Goal: Find specific page/section: Find specific page/section

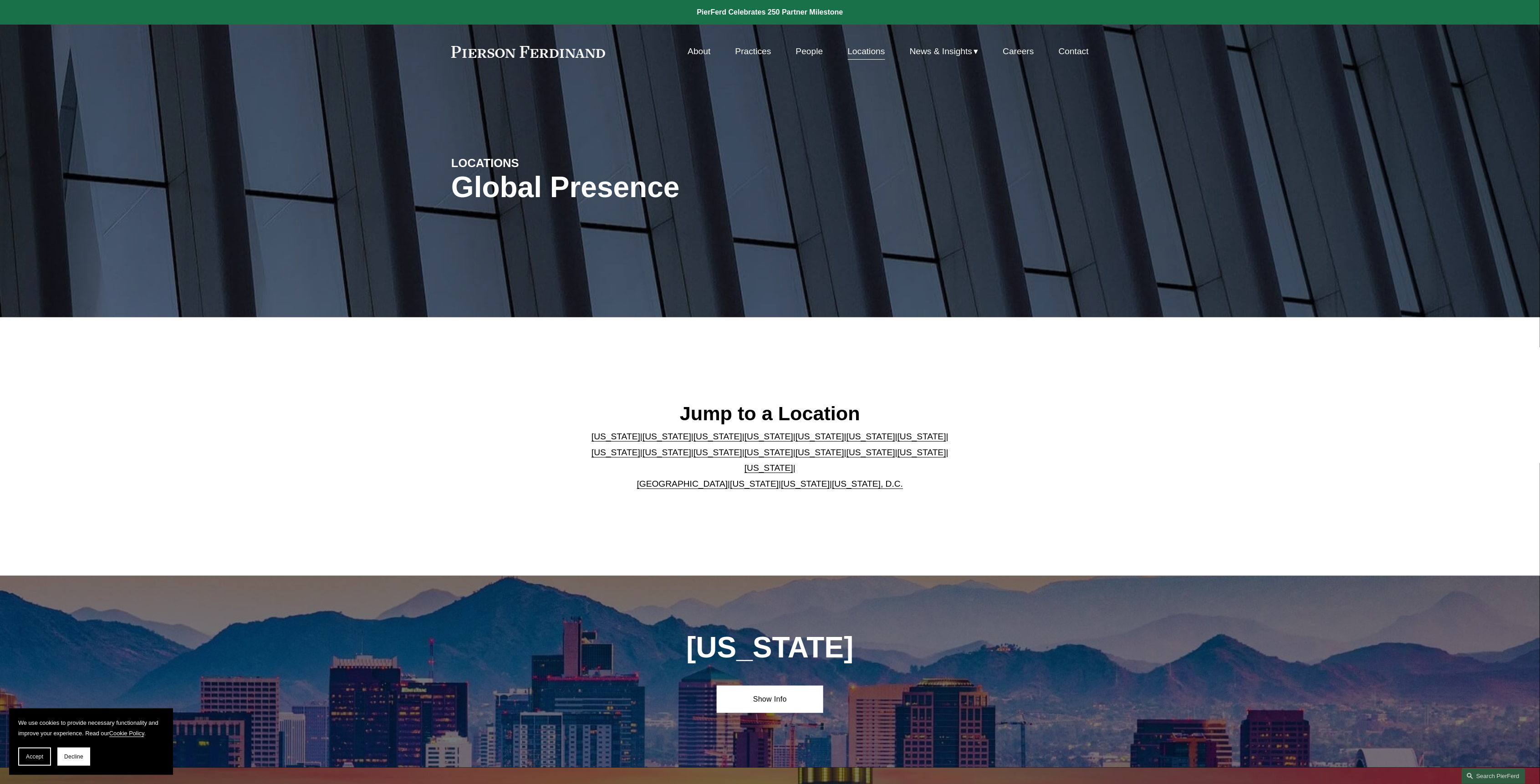
scroll to position [182, 0]
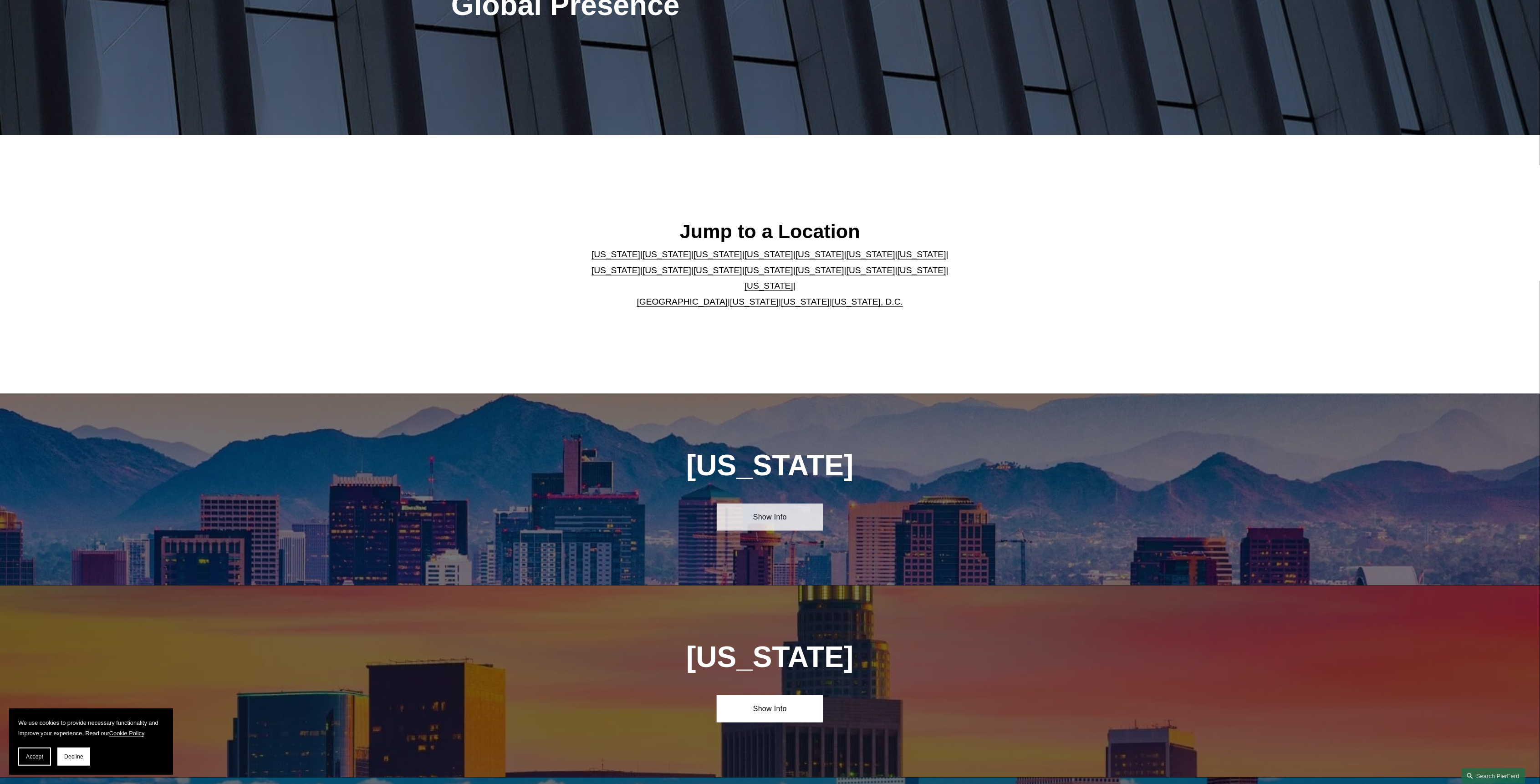
click at [765, 519] on link "Show Info" at bounding box center [769, 517] width 106 height 27
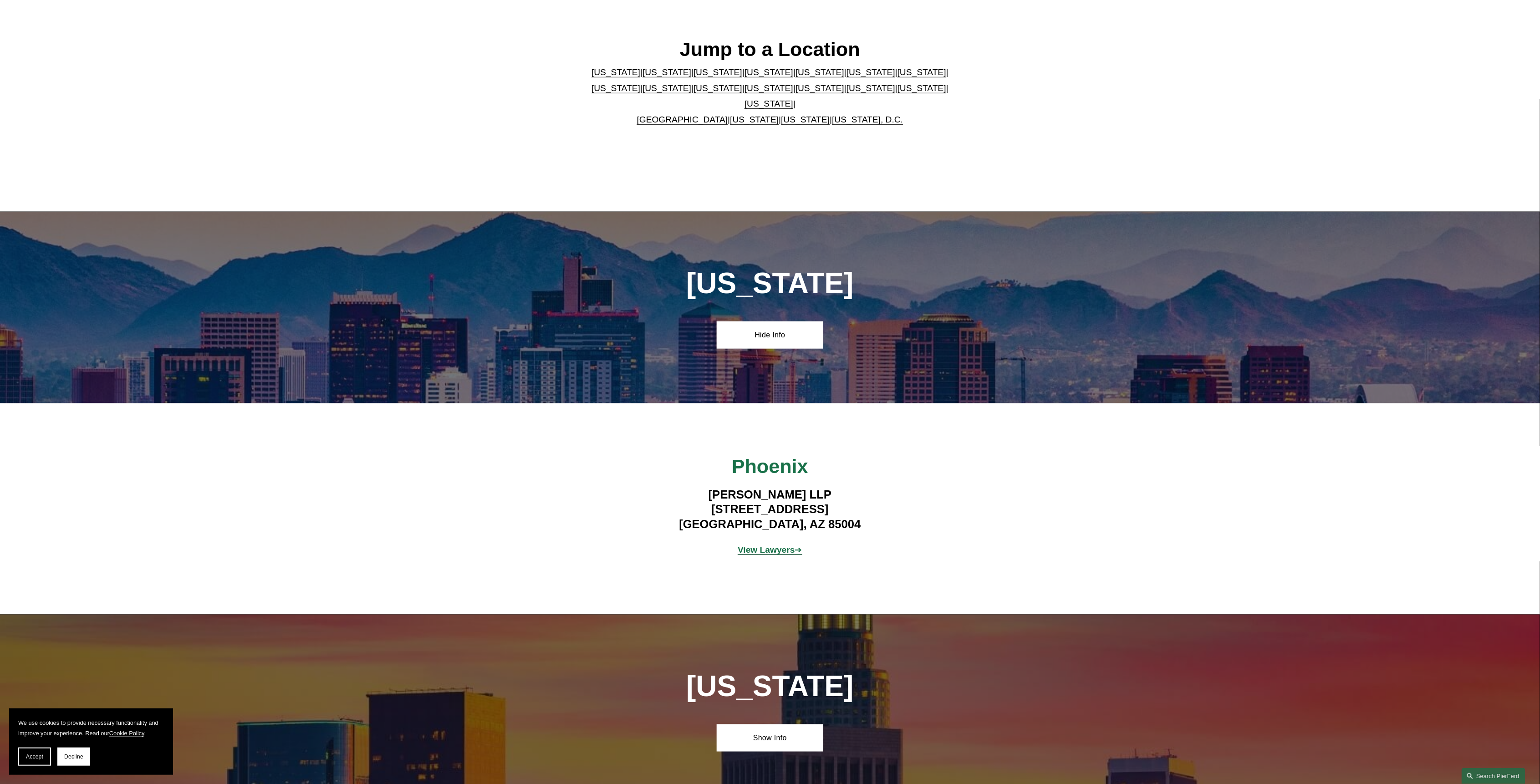
scroll to position [425, 0]
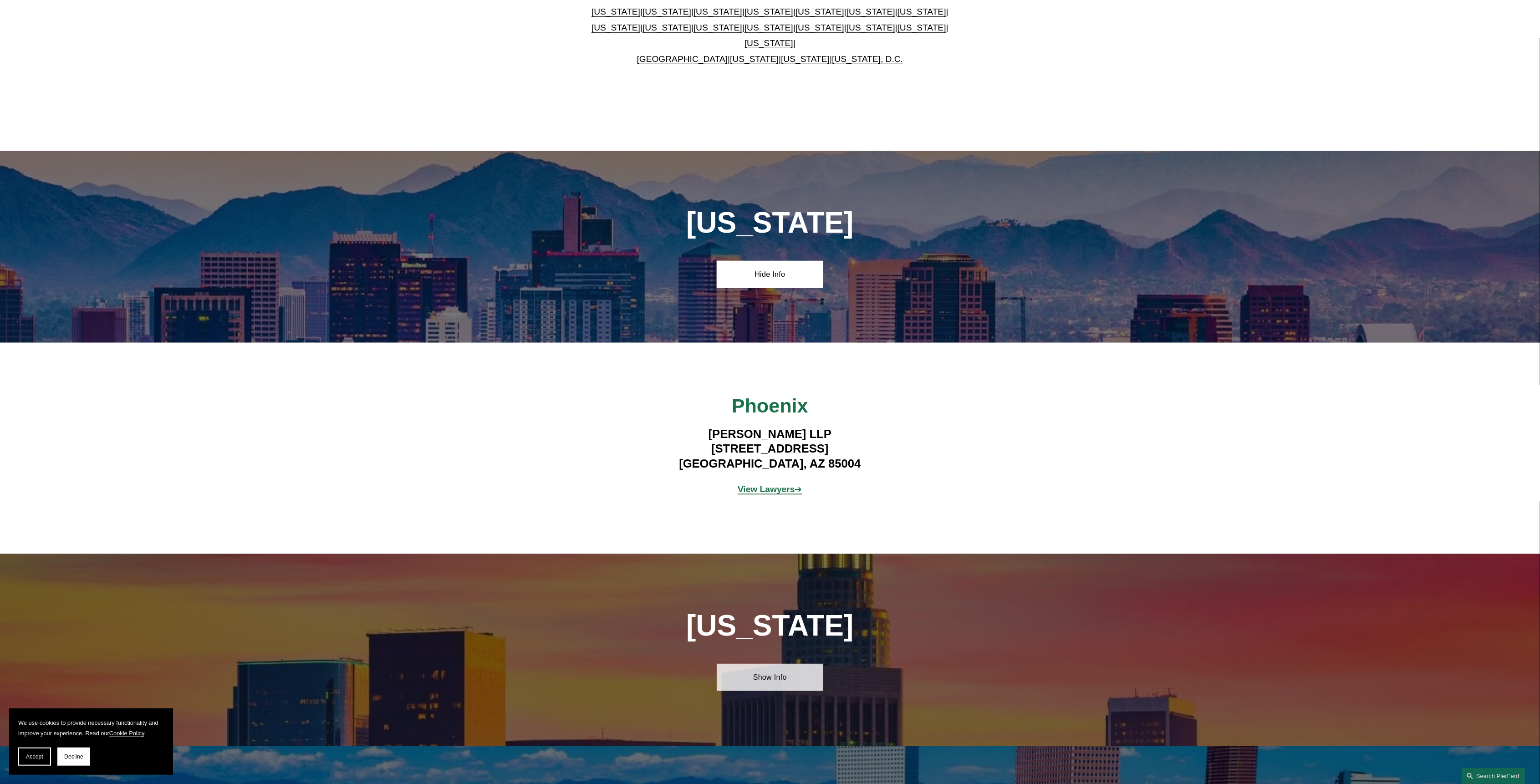
click at [768, 688] on link "Show Info" at bounding box center [769, 677] width 106 height 27
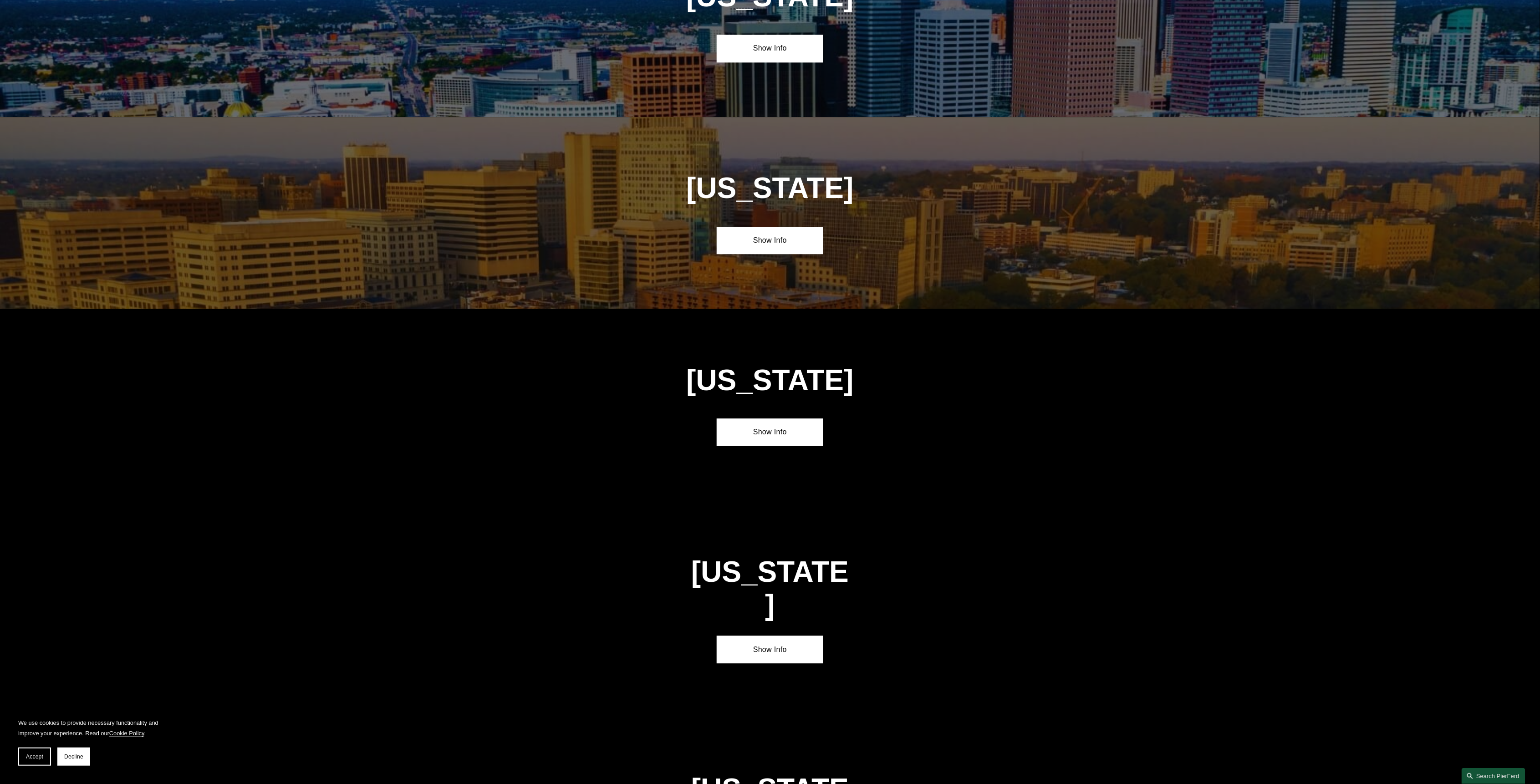
scroll to position [1699, 0]
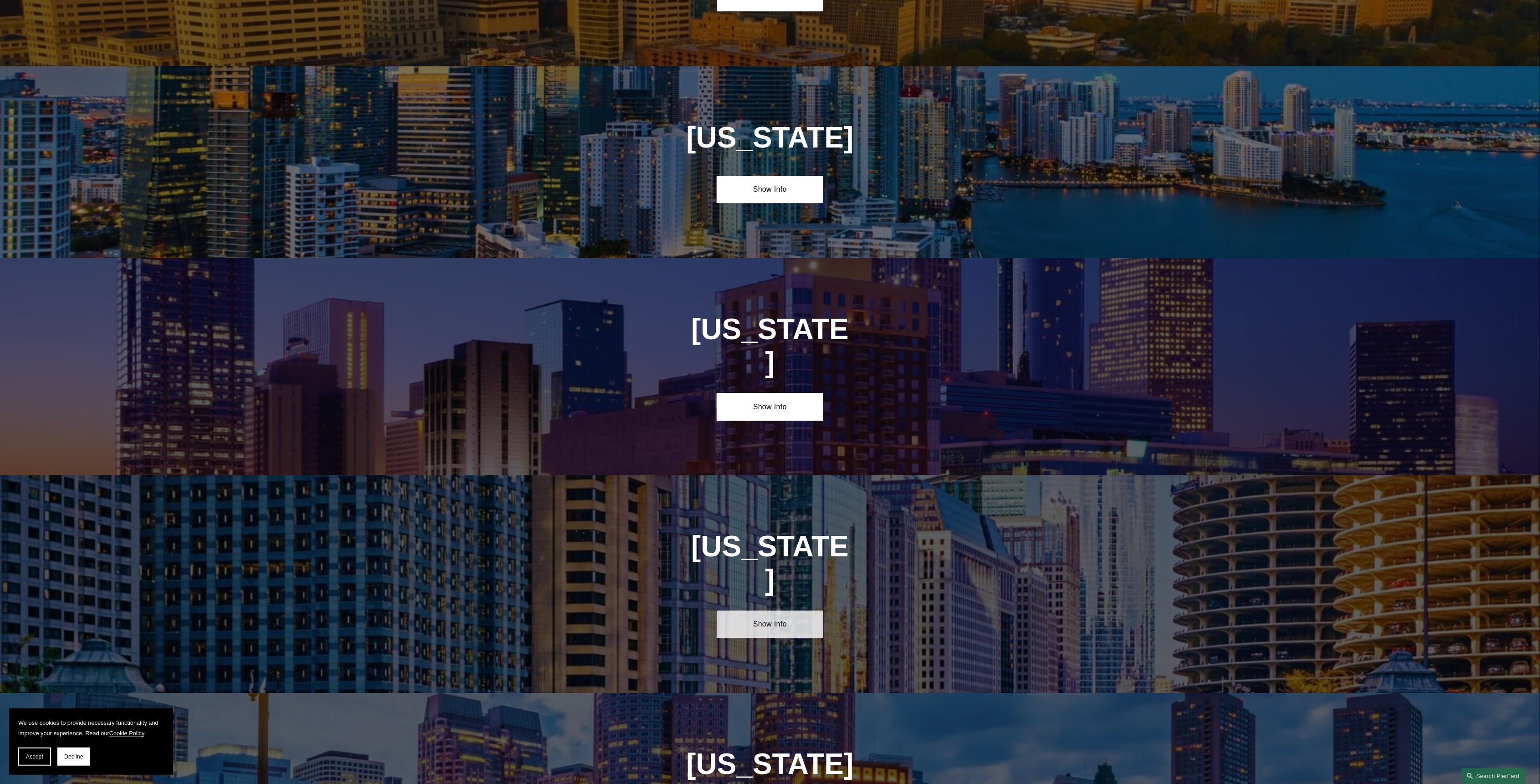
click at [801, 610] on link "Show Info" at bounding box center [769, 624] width 106 height 27
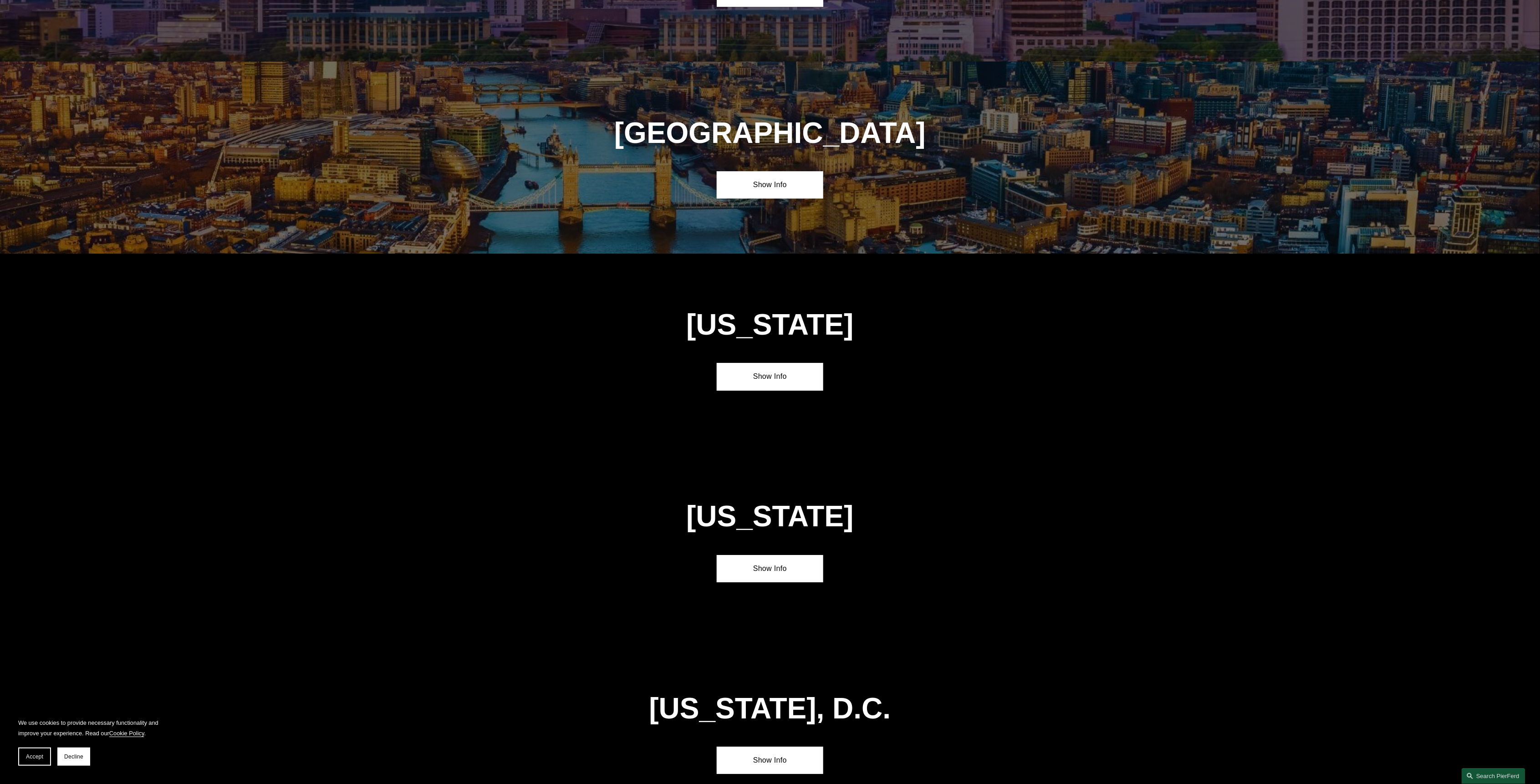
scroll to position [4188, 0]
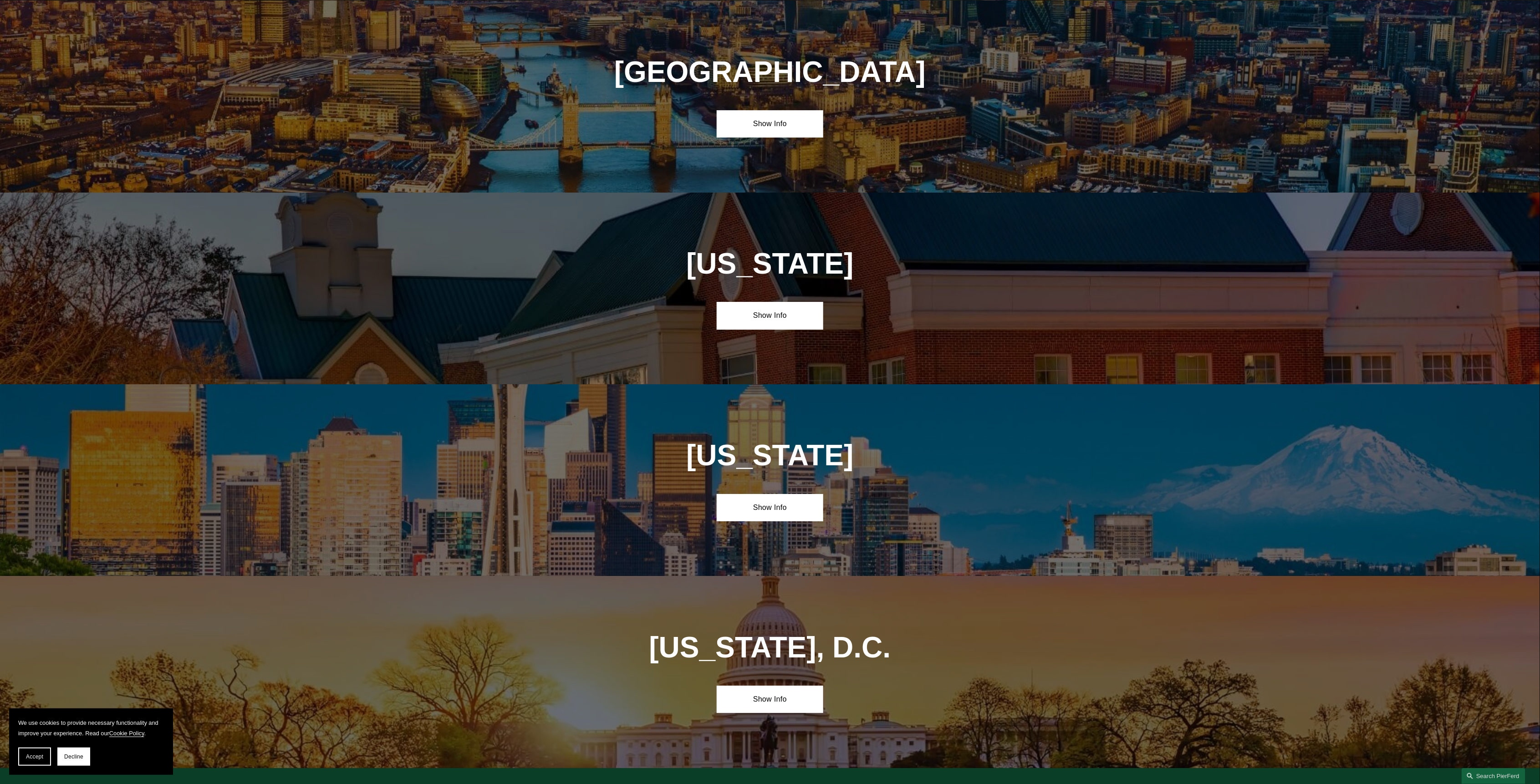
click at [745, 619] on div "Washington, D.C. Show Info" at bounding box center [770, 671] width 1540 height 192
click at [750, 685] on link "Show Info" at bounding box center [769, 699] width 106 height 27
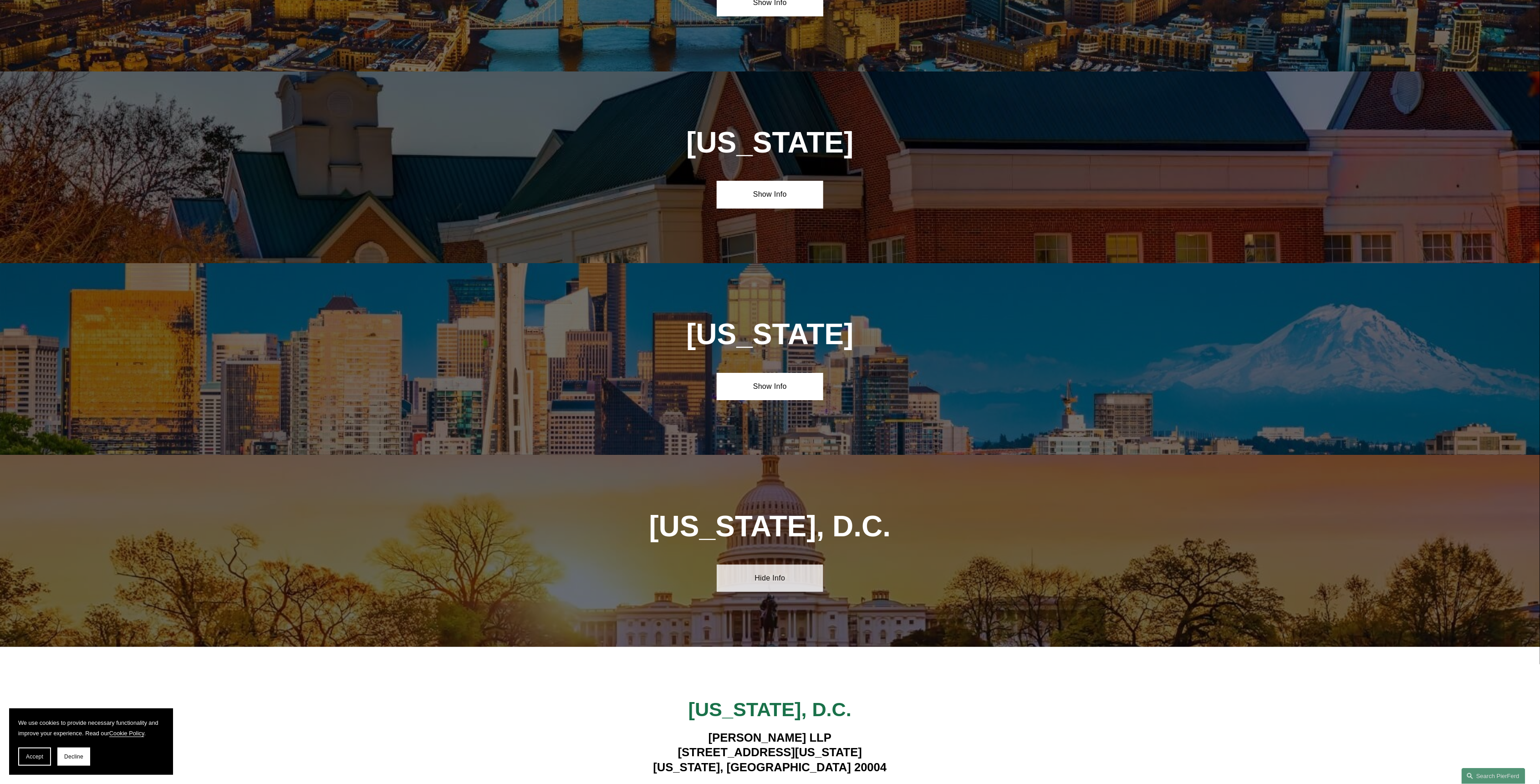
scroll to position [4370, 0]
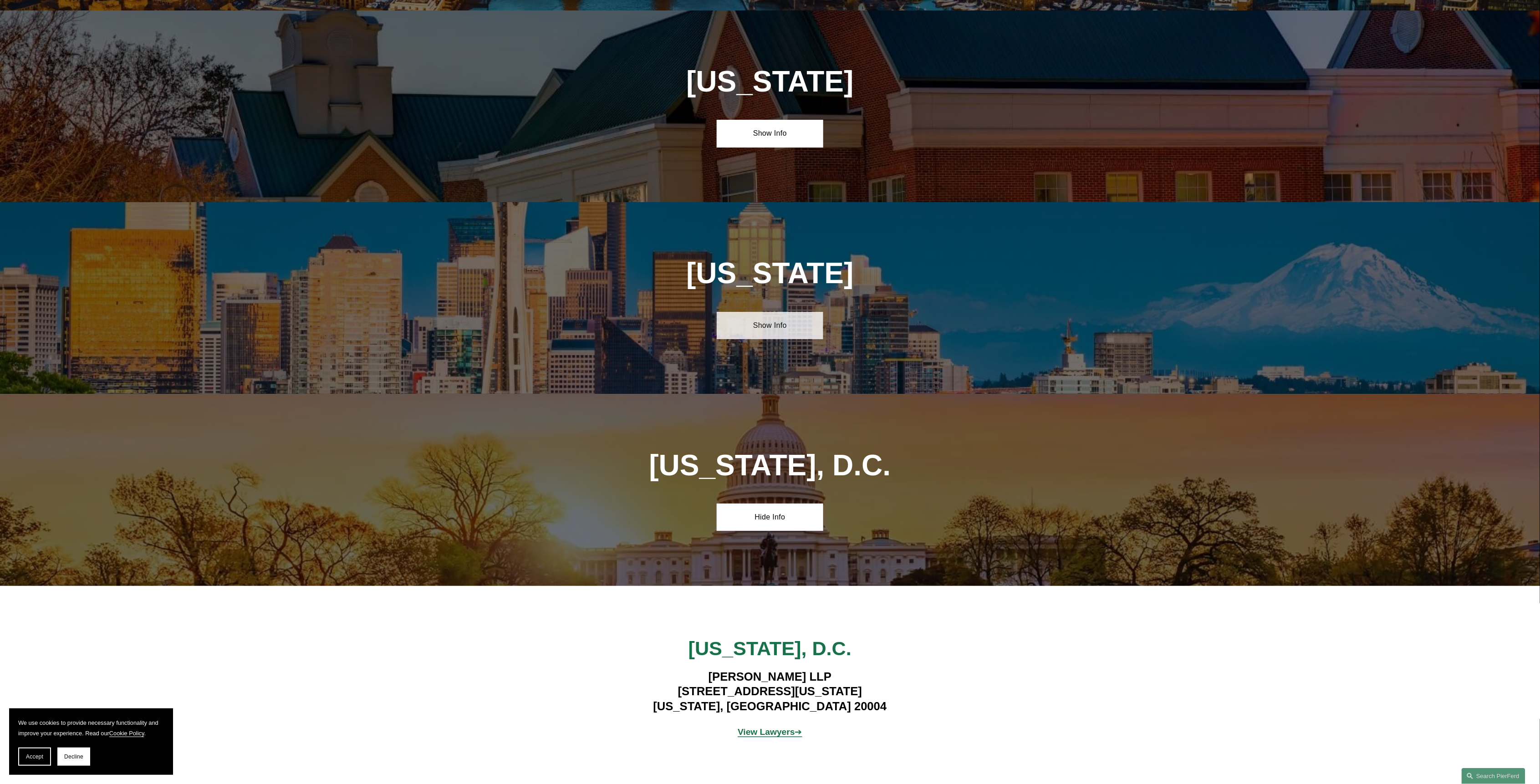
click at [807, 312] on link "Show Info" at bounding box center [769, 325] width 106 height 27
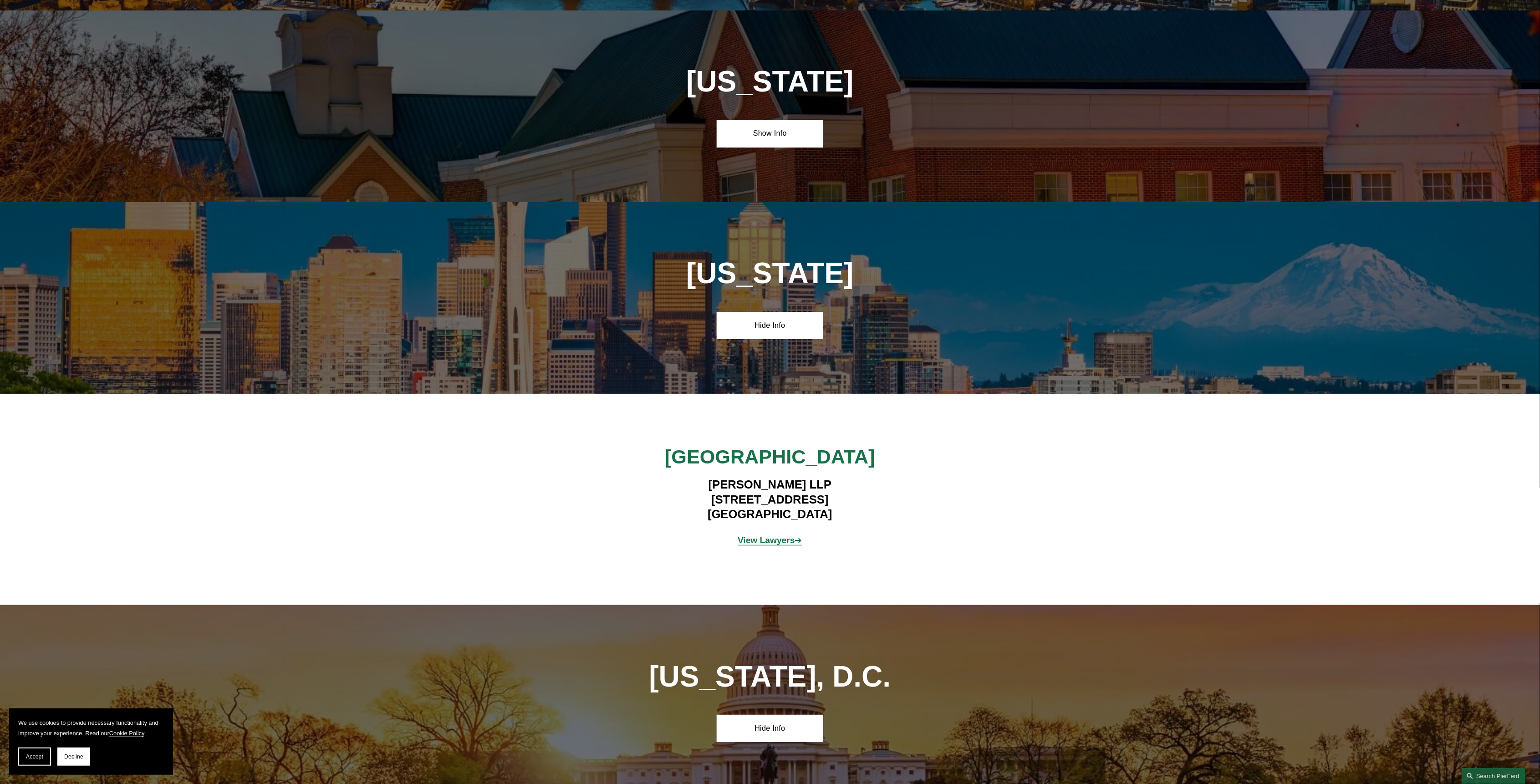
scroll to position [4127, 0]
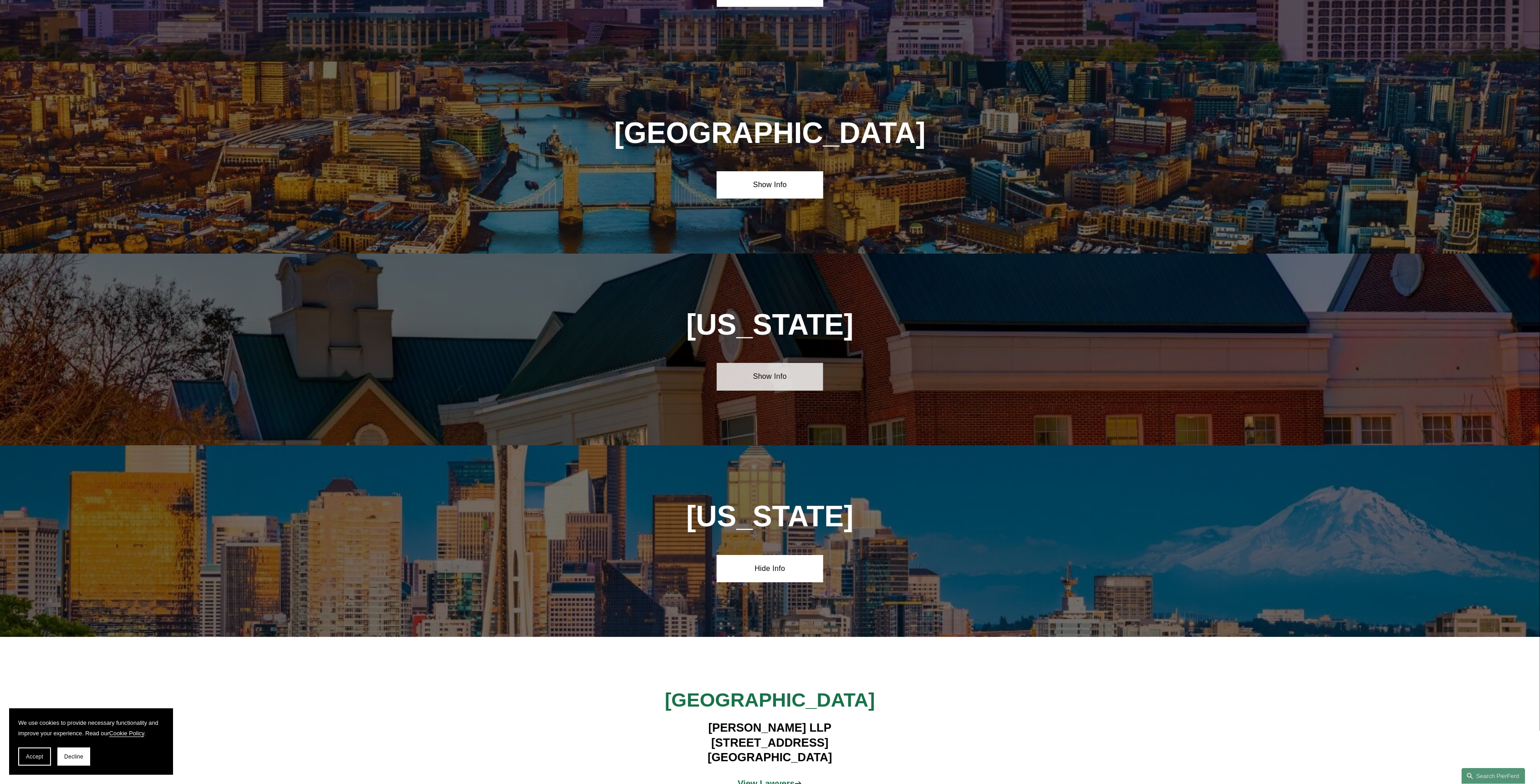
click at [775, 363] on link "Show Info" at bounding box center [769, 376] width 106 height 27
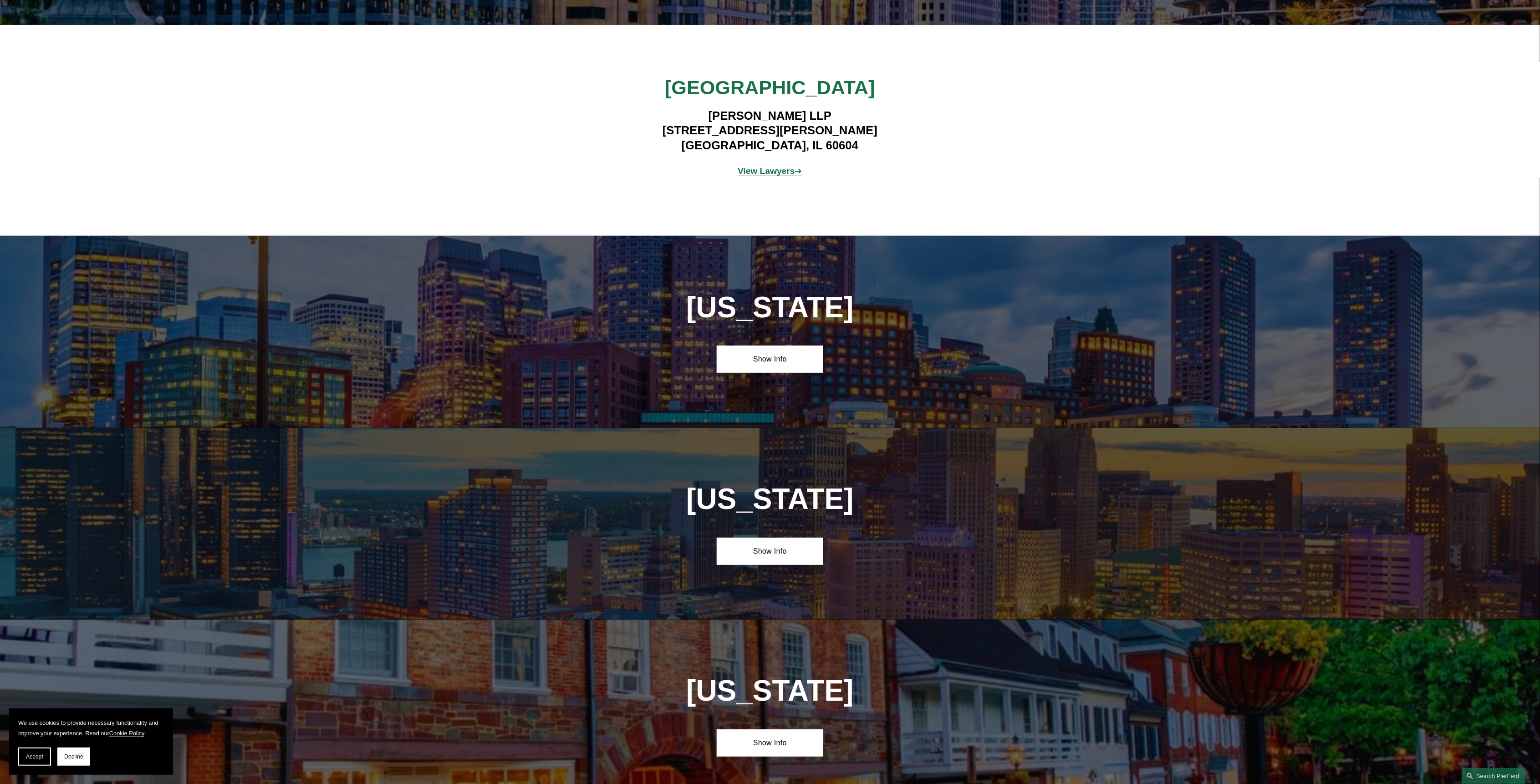
scroll to position [2610, 0]
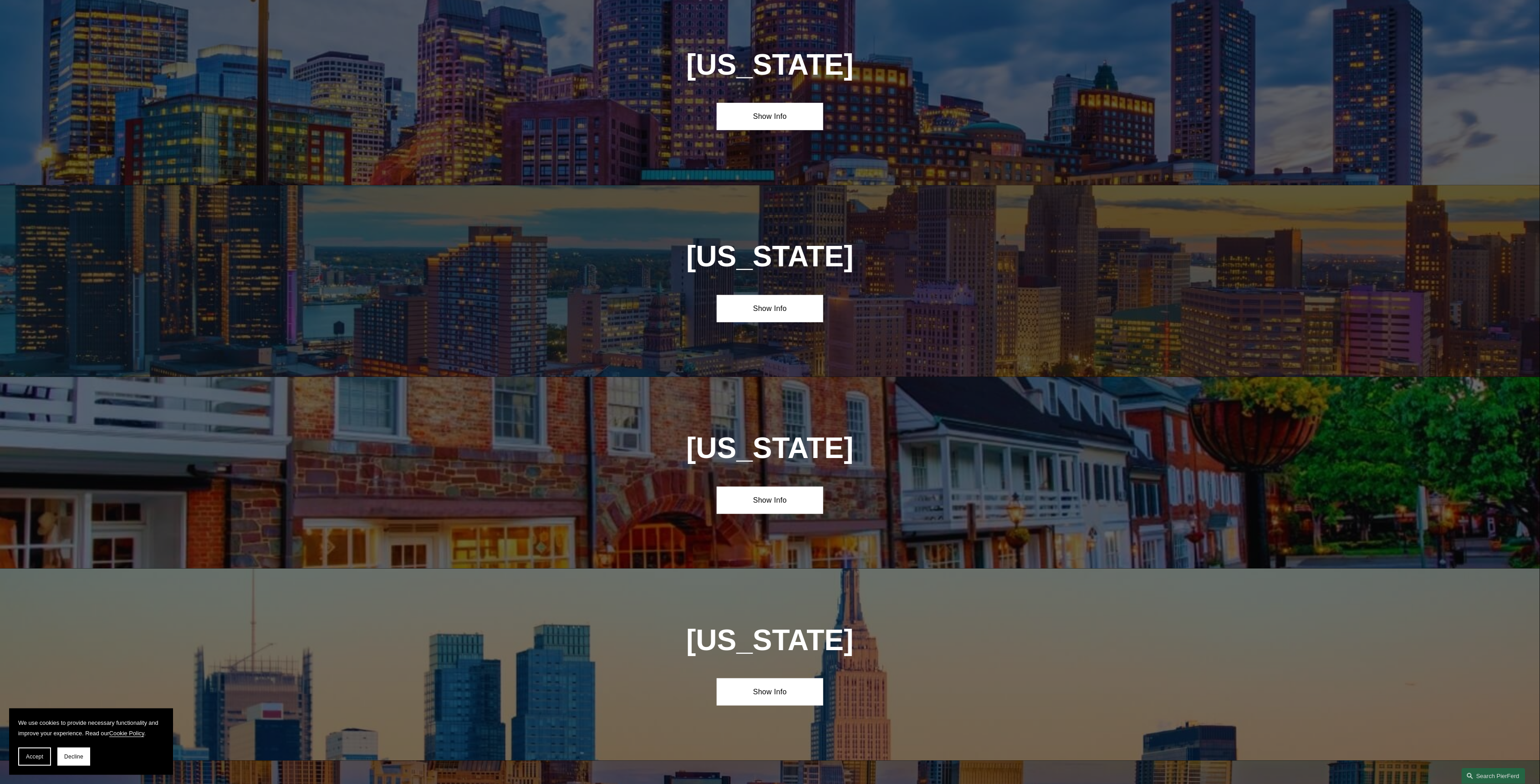
click at [957, 283] on div "Michigan Show Info" at bounding box center [770, 281] width 1540 height 192
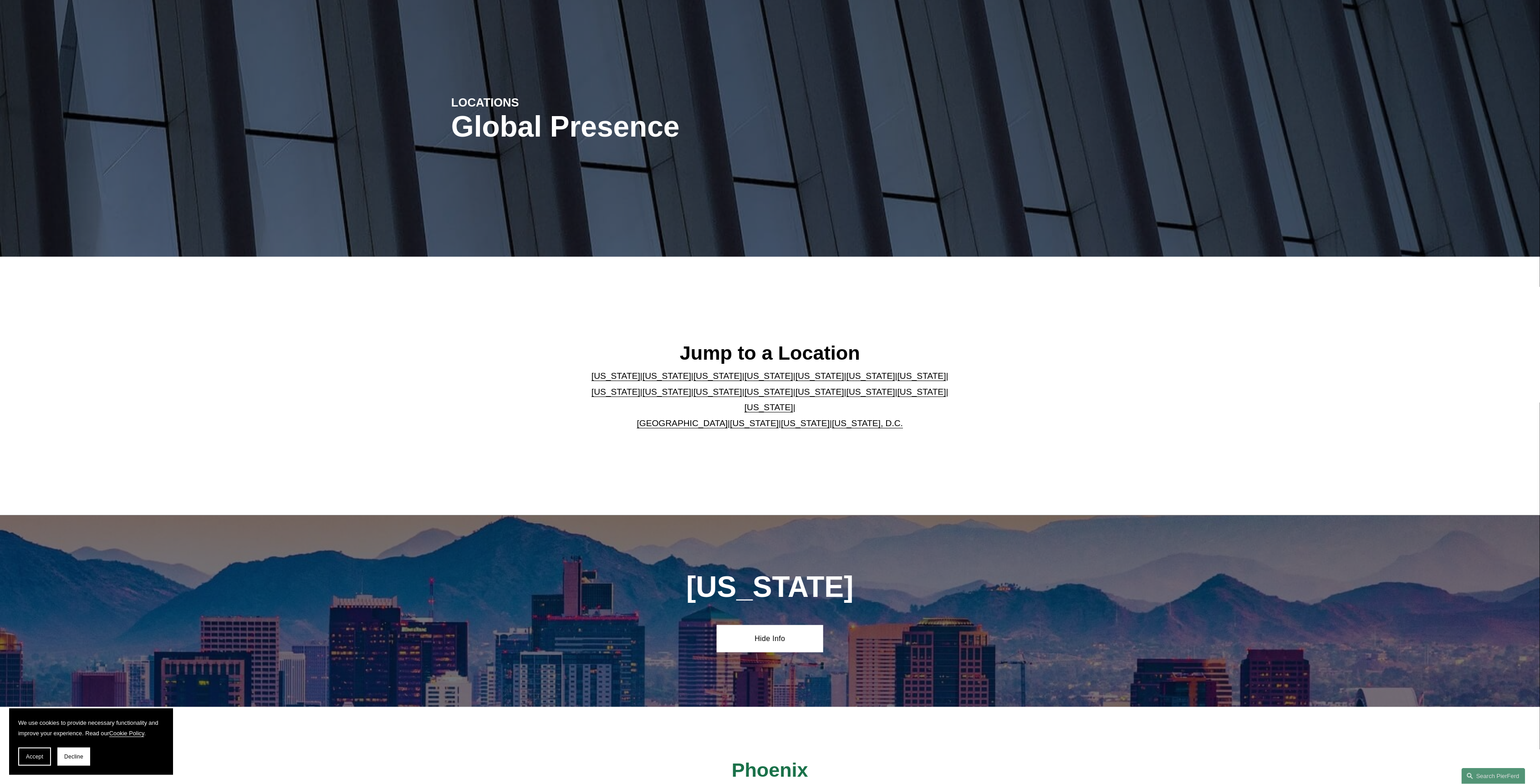
scroll to position [0, 0]
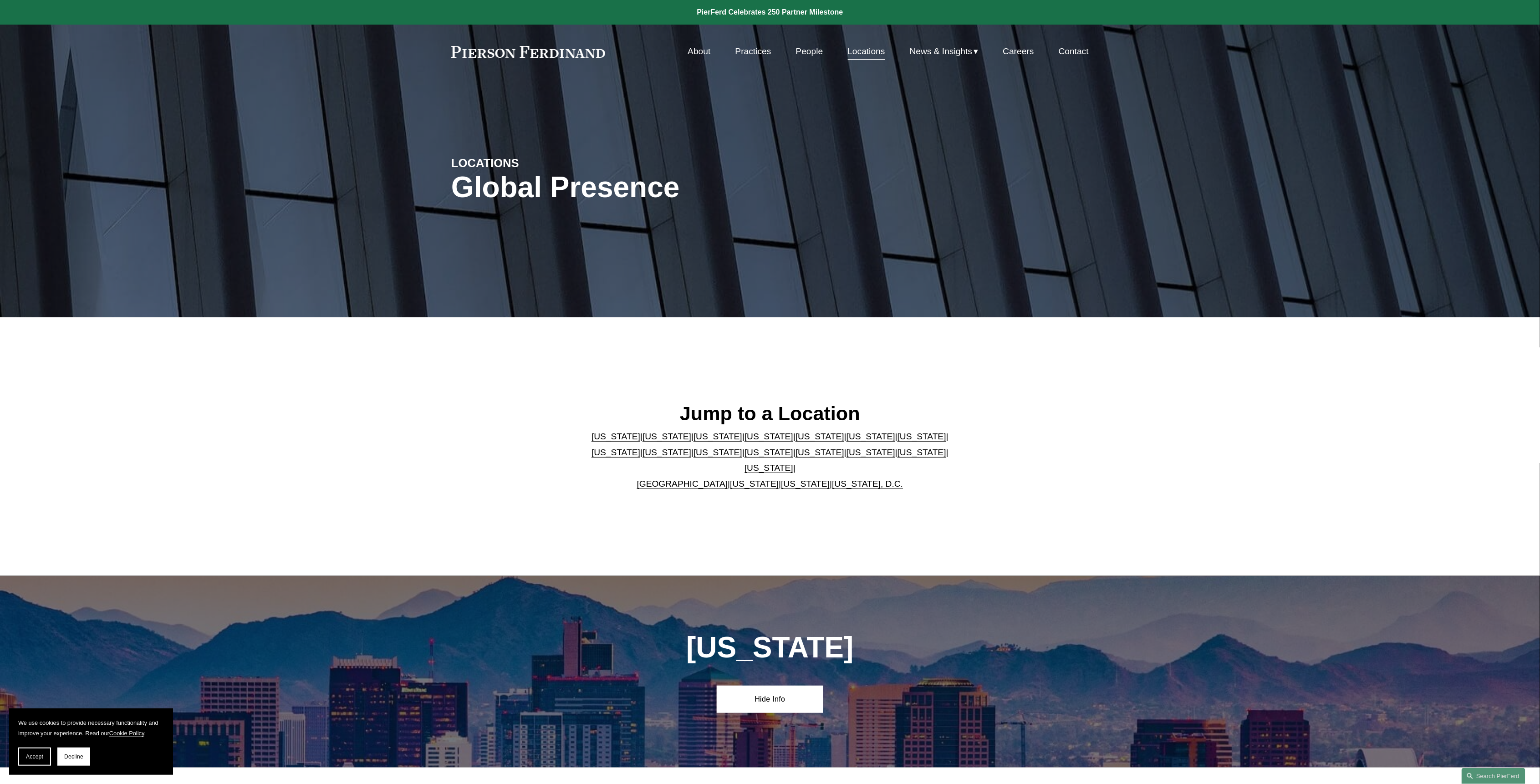
click at [761, 49] on link "Practices" at bounding box center [753, 51] width 36 height 18
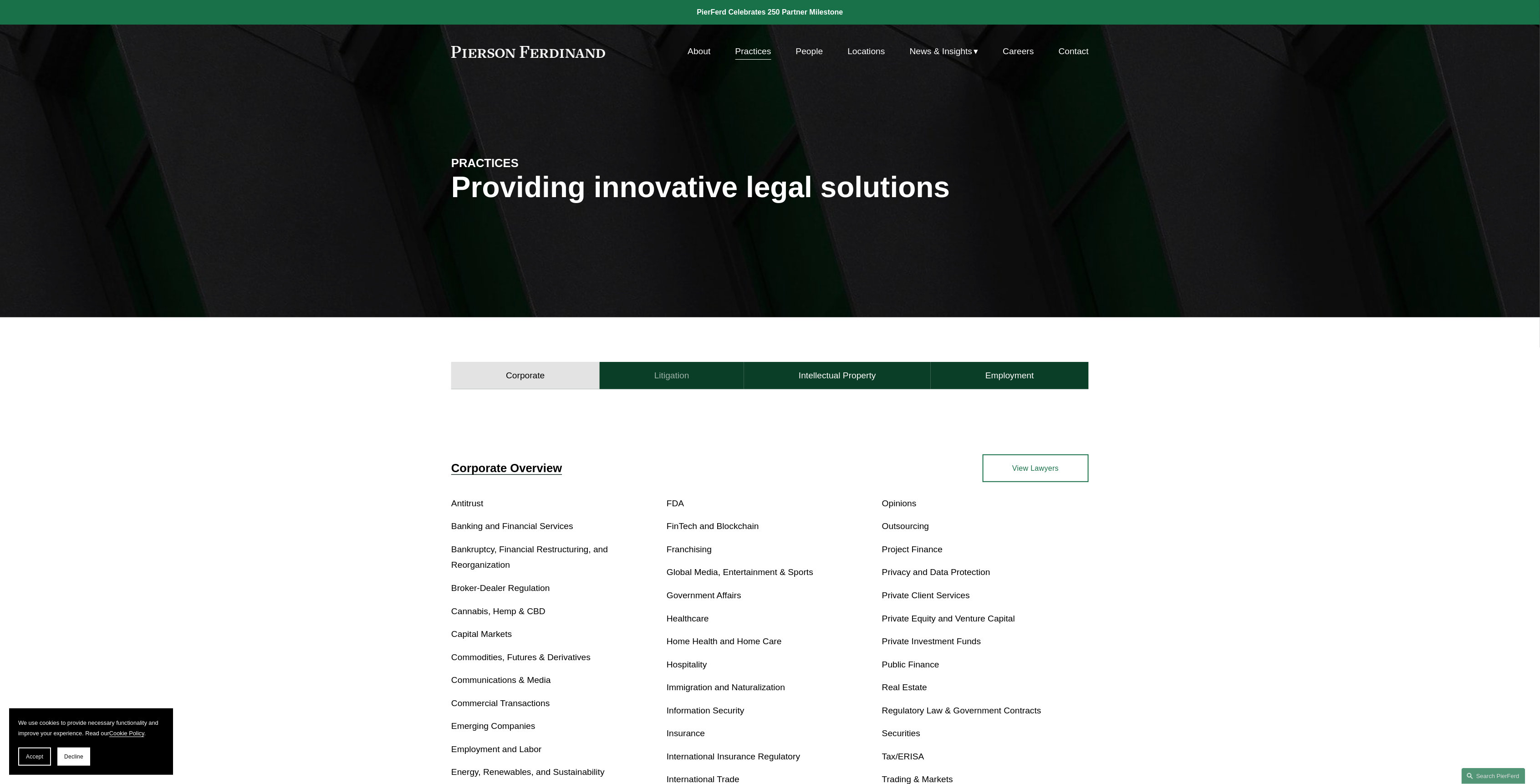
click at [667, 374] on h4 "Litigation" at bounding box center [672, 376] width 35 height 11
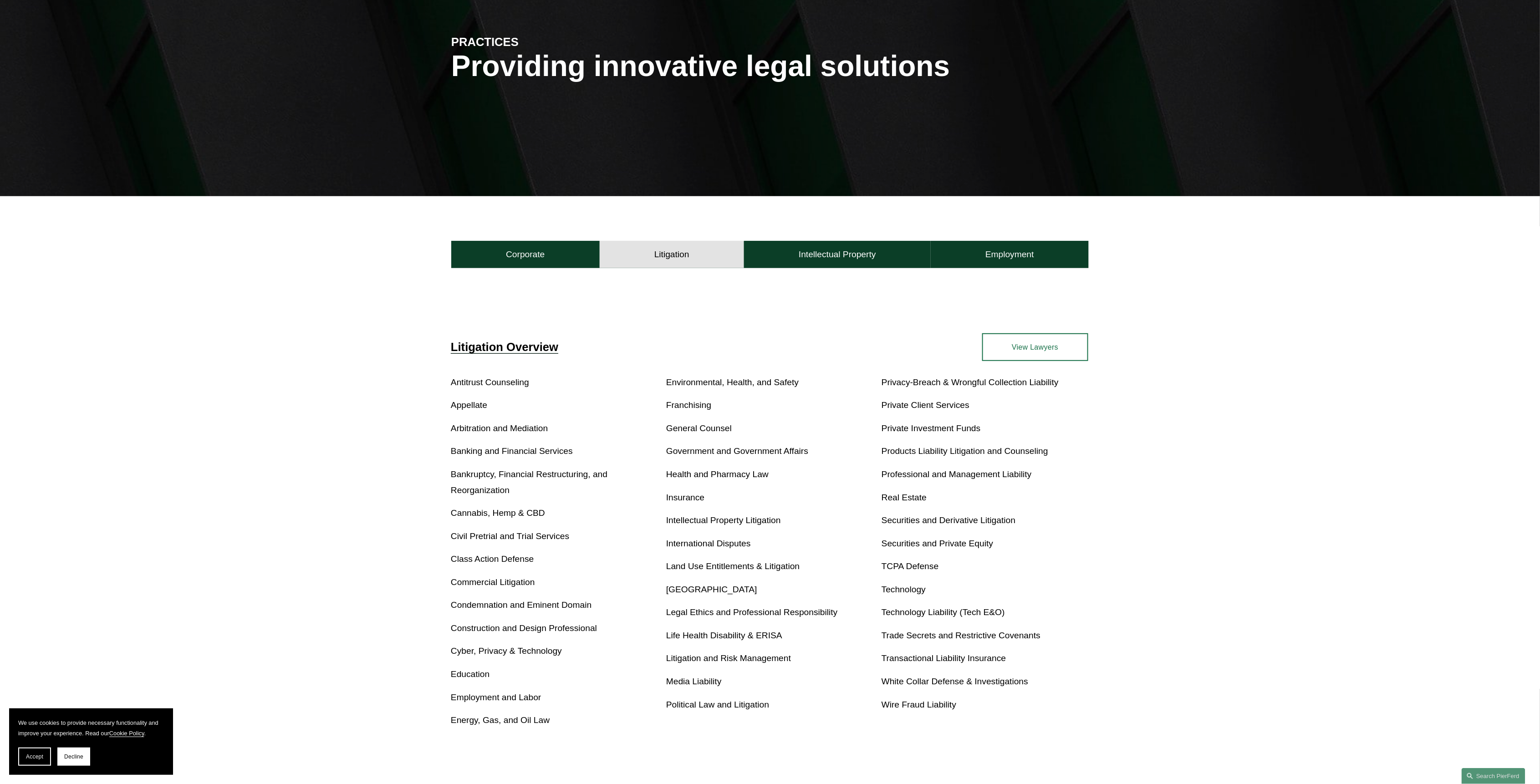
scroll to position [182, 0]
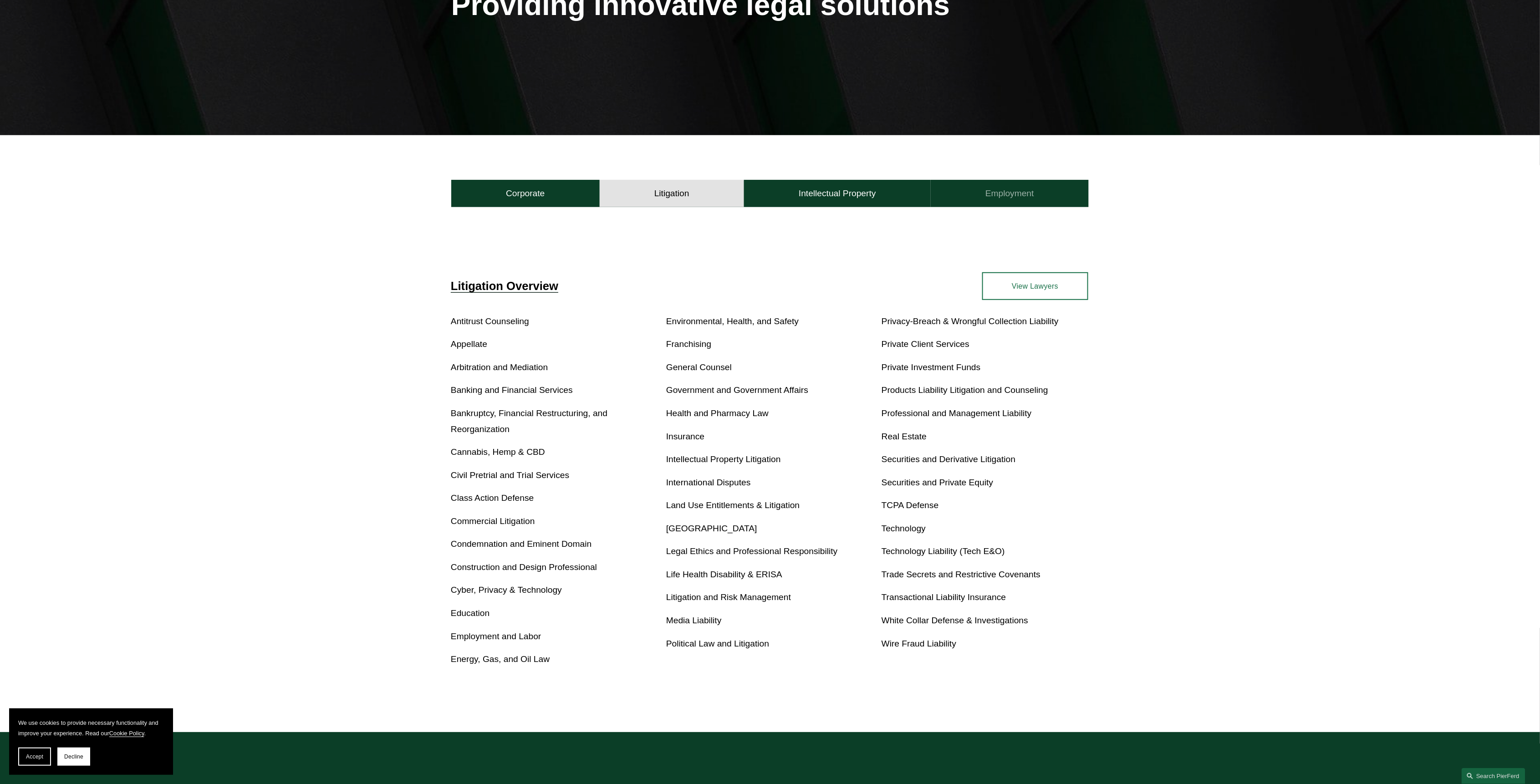
click at [984, 185] on button "Employment" at bounding box center [1009, 193] width 158 height 27
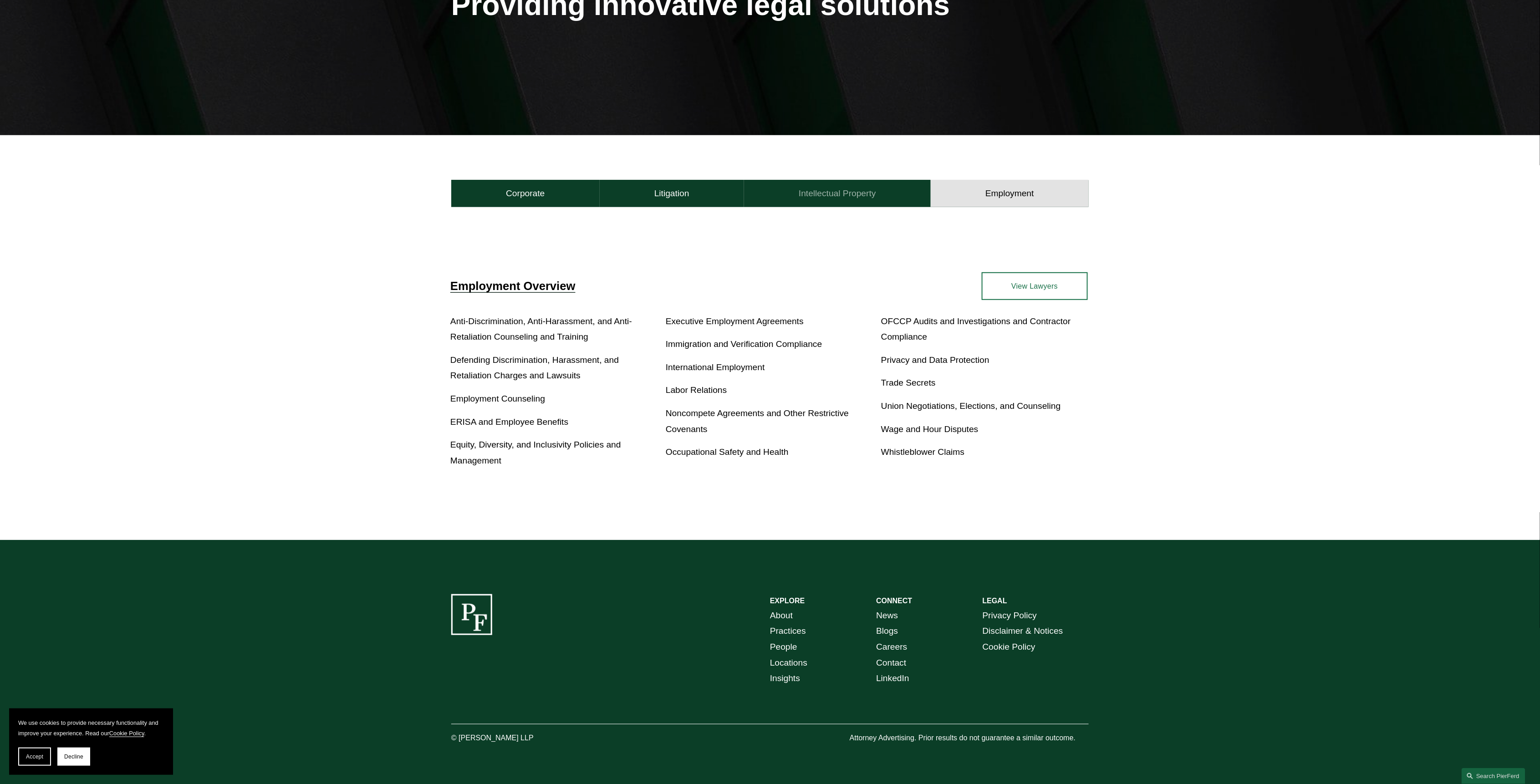
click at [842, 201] on button "Intellectual Property" at bounding box center [837, 193] width 187 height 27
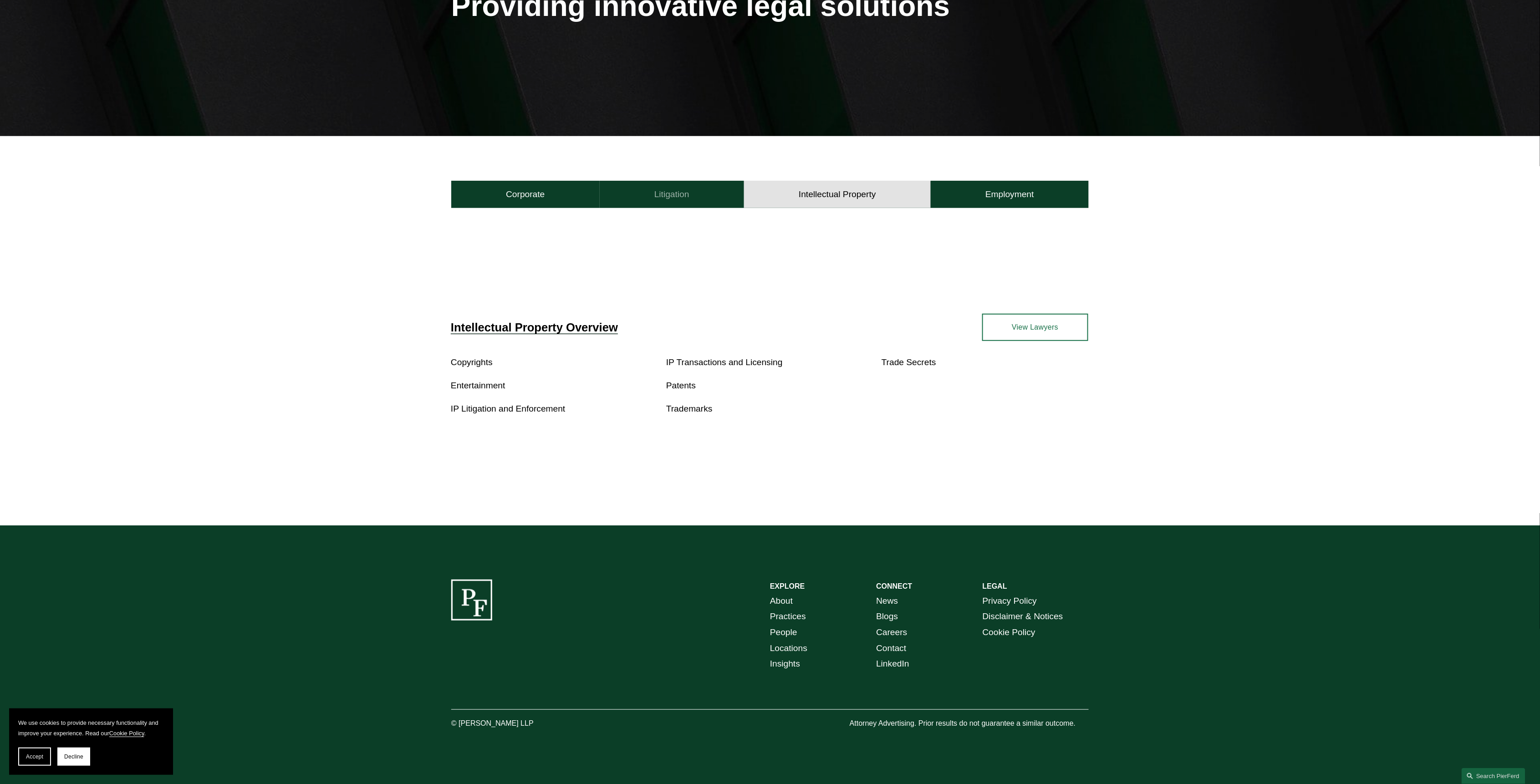
click at [710, 196] on button "Litigation" at bounding box center [672, 194] width 145 height 27
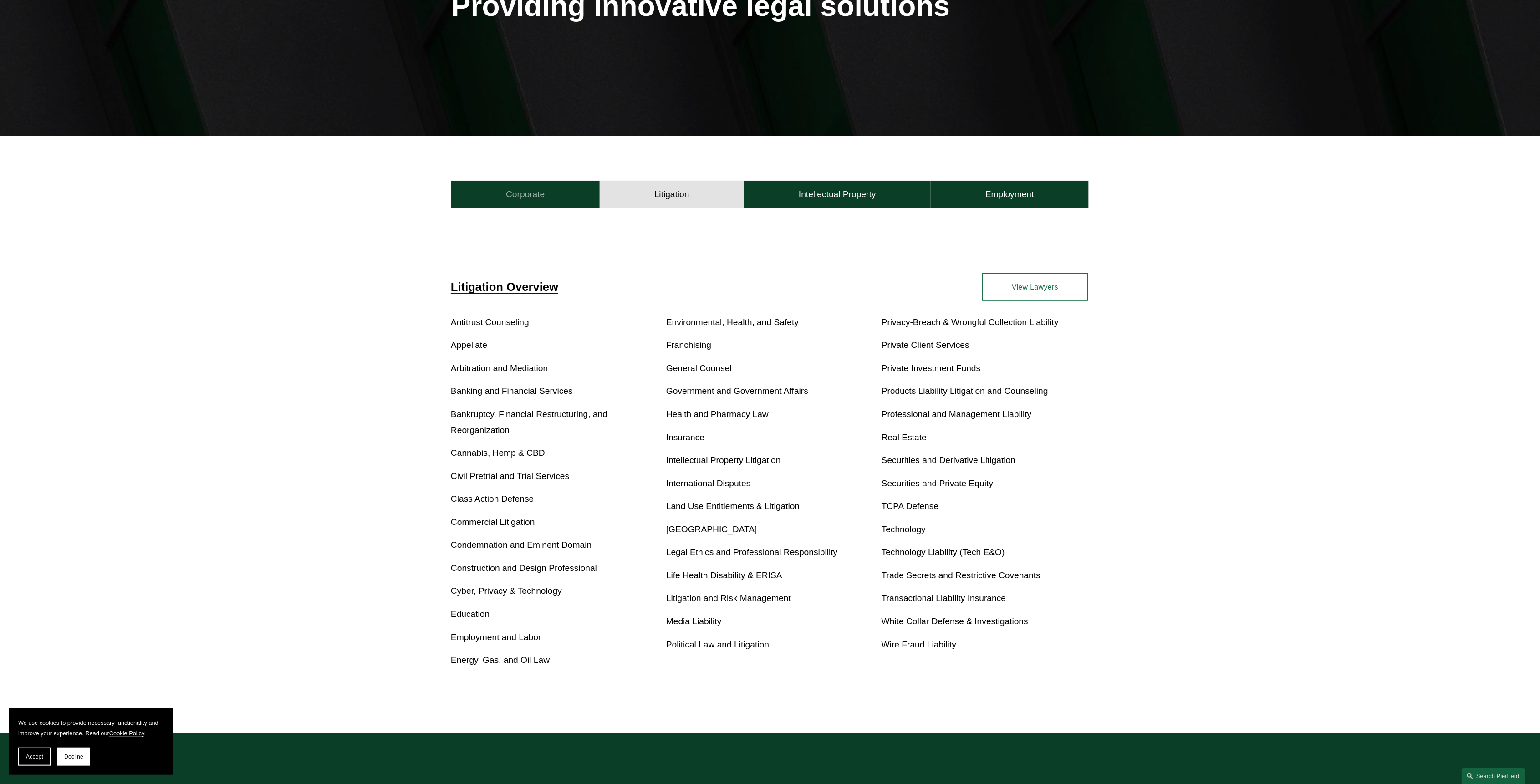
click at [518, 185] on button "Corporate" at bounding box center [525, 194] width 148 height 27
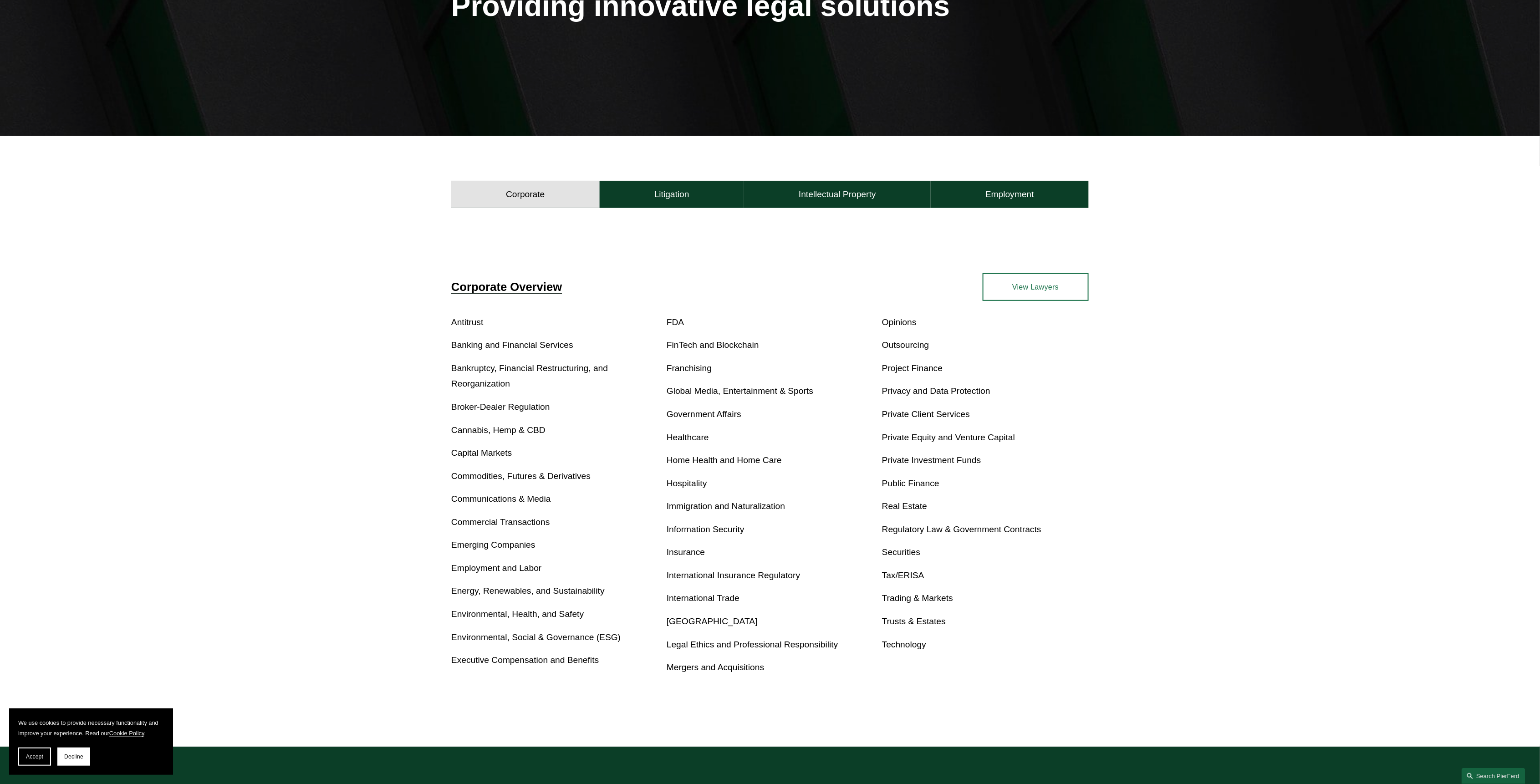
scroll to position [0, 0]
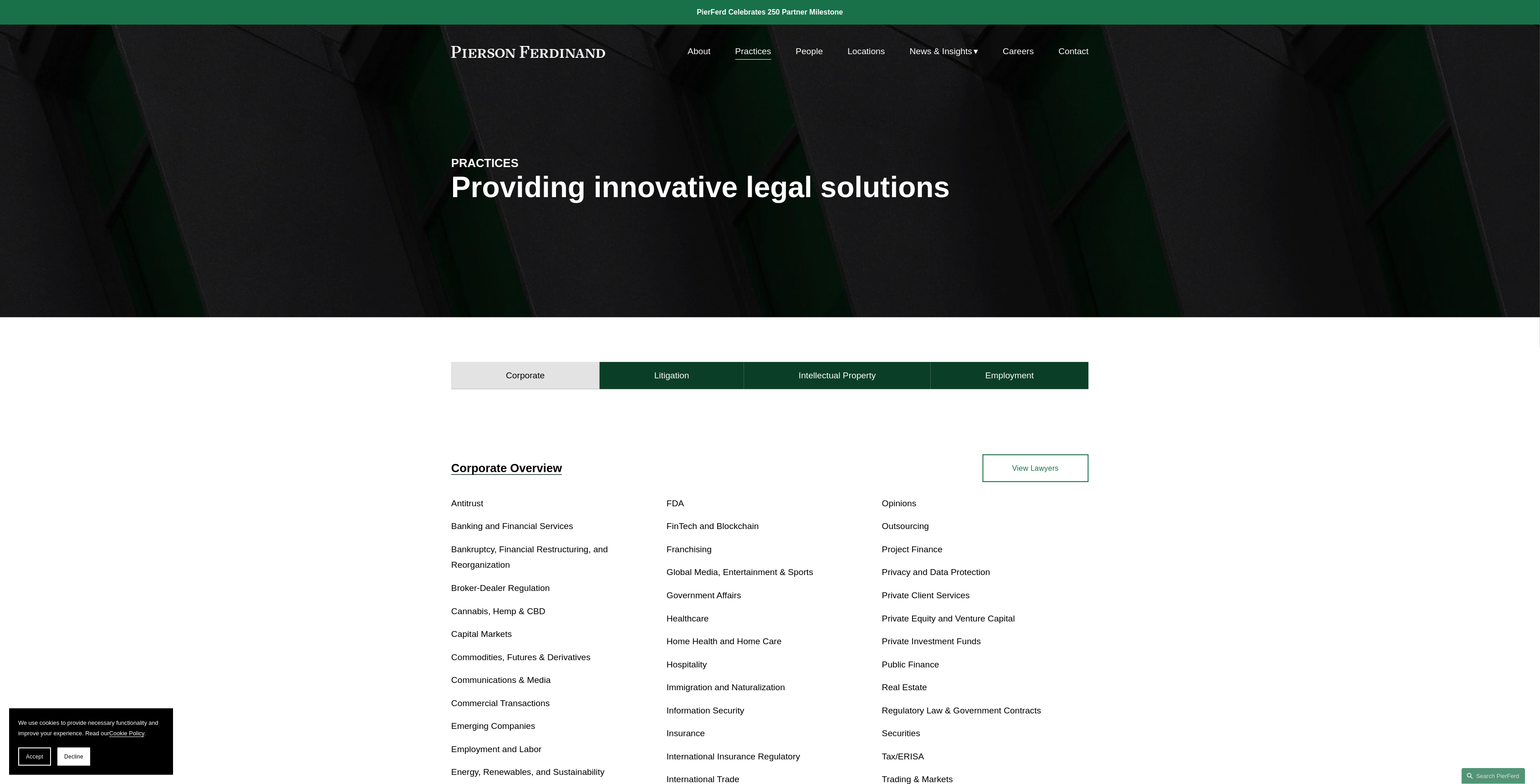
click at [946, 45] on span "News & Insights" at bounding box center [941, 51] width 63 height 16
click at [0, 0] on span "News" at bounding box center [0, 0] width 0 height 0
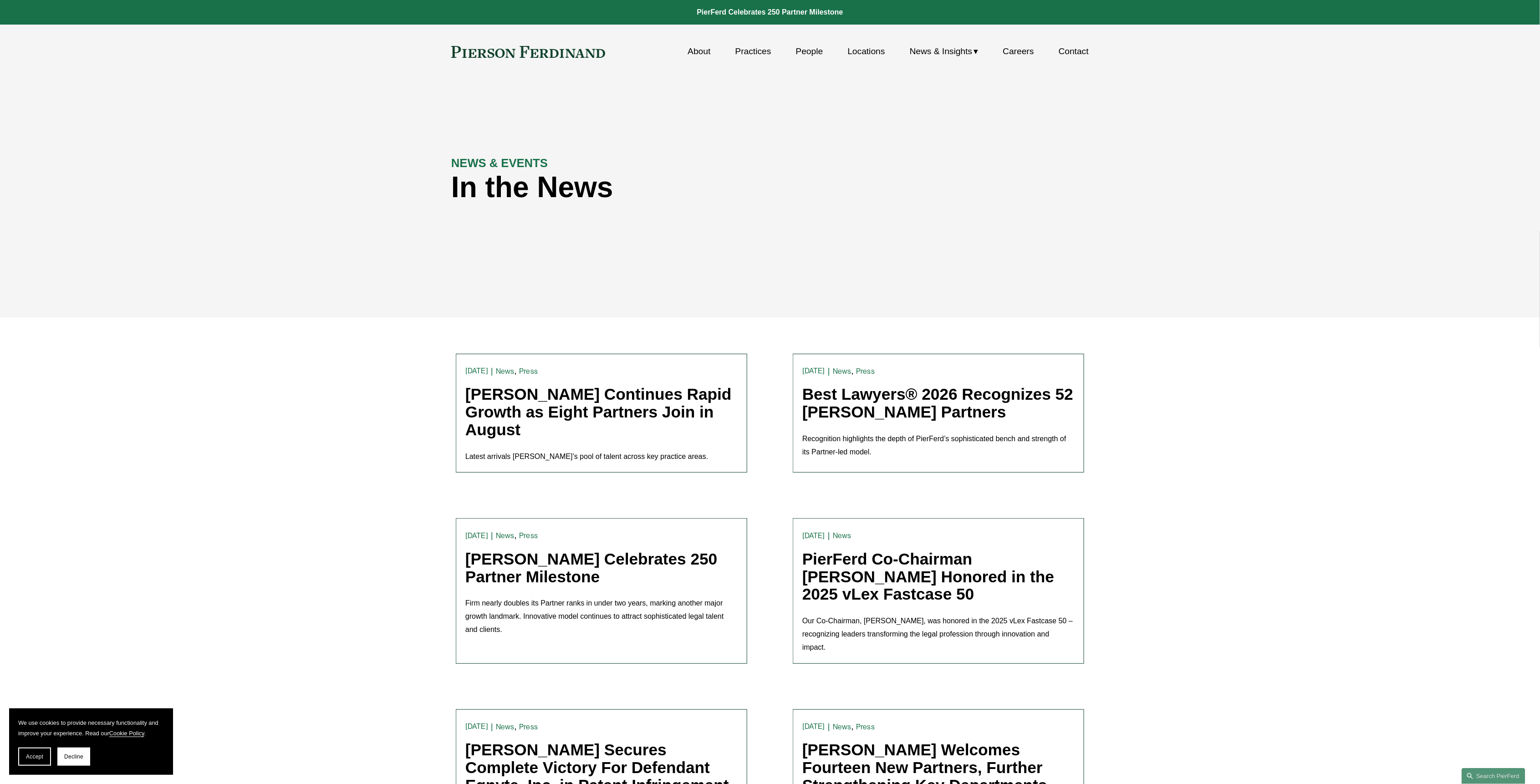
click at [620, 51] on div "About Practices People Locations News & Insights News Insights Blogs Careers Co…" at bounding box center [847, 51] width 483 height 18
click at [687, 54] on link "About" at bounding box center [699, 51] width 23 height 18
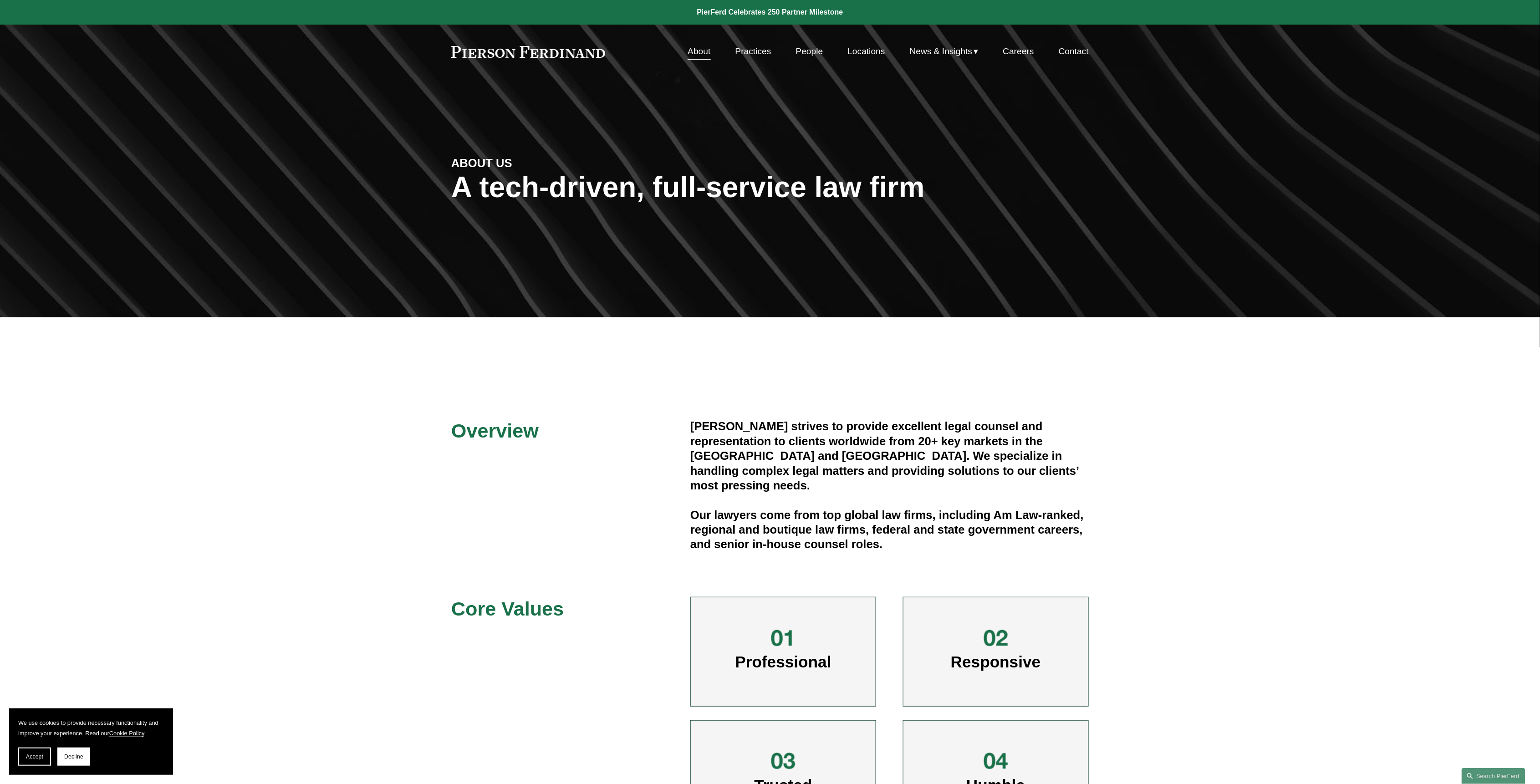
click at [847, 523] on h4 "Our lawyers come from top global law firms, including Am Law-ranked, regional a…" at bounding box center [890, 529] width 398 height 44
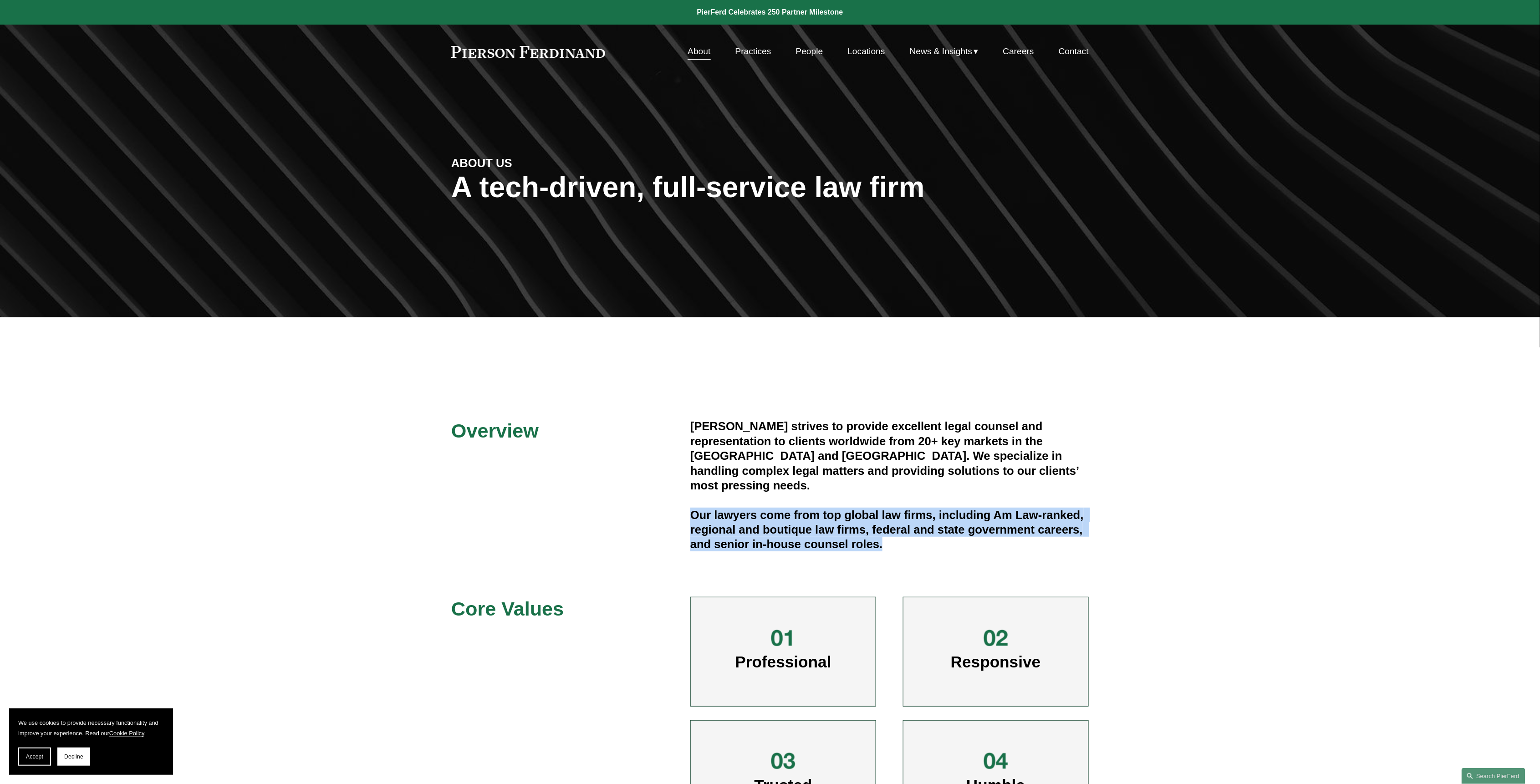
click at [847, 523] on h4 "Our lawyers come from top global law firms, including Am Law-ranked, regional a…" at bounding box center [890, 529] width 398 height 44
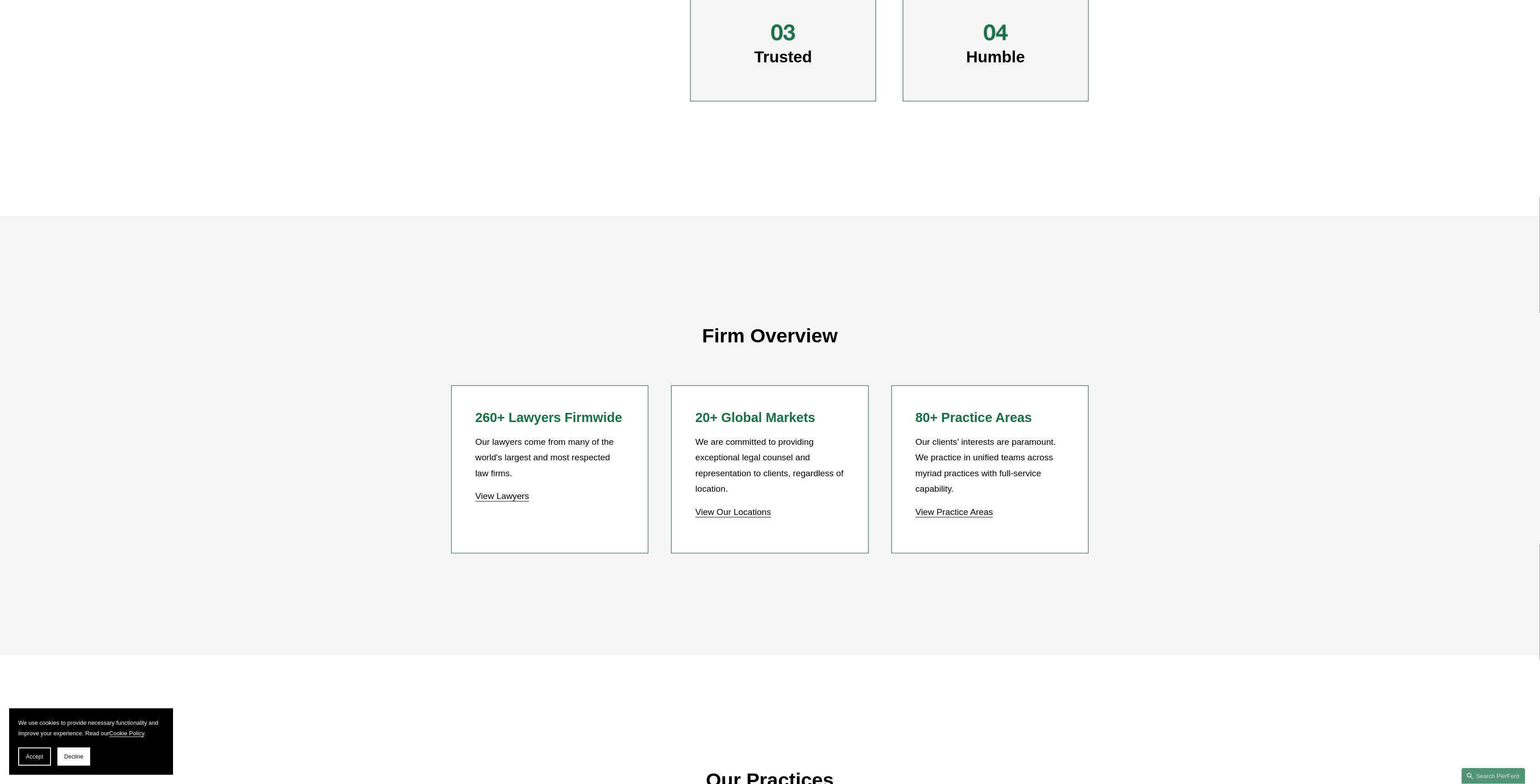
scroll to position [425, 0]
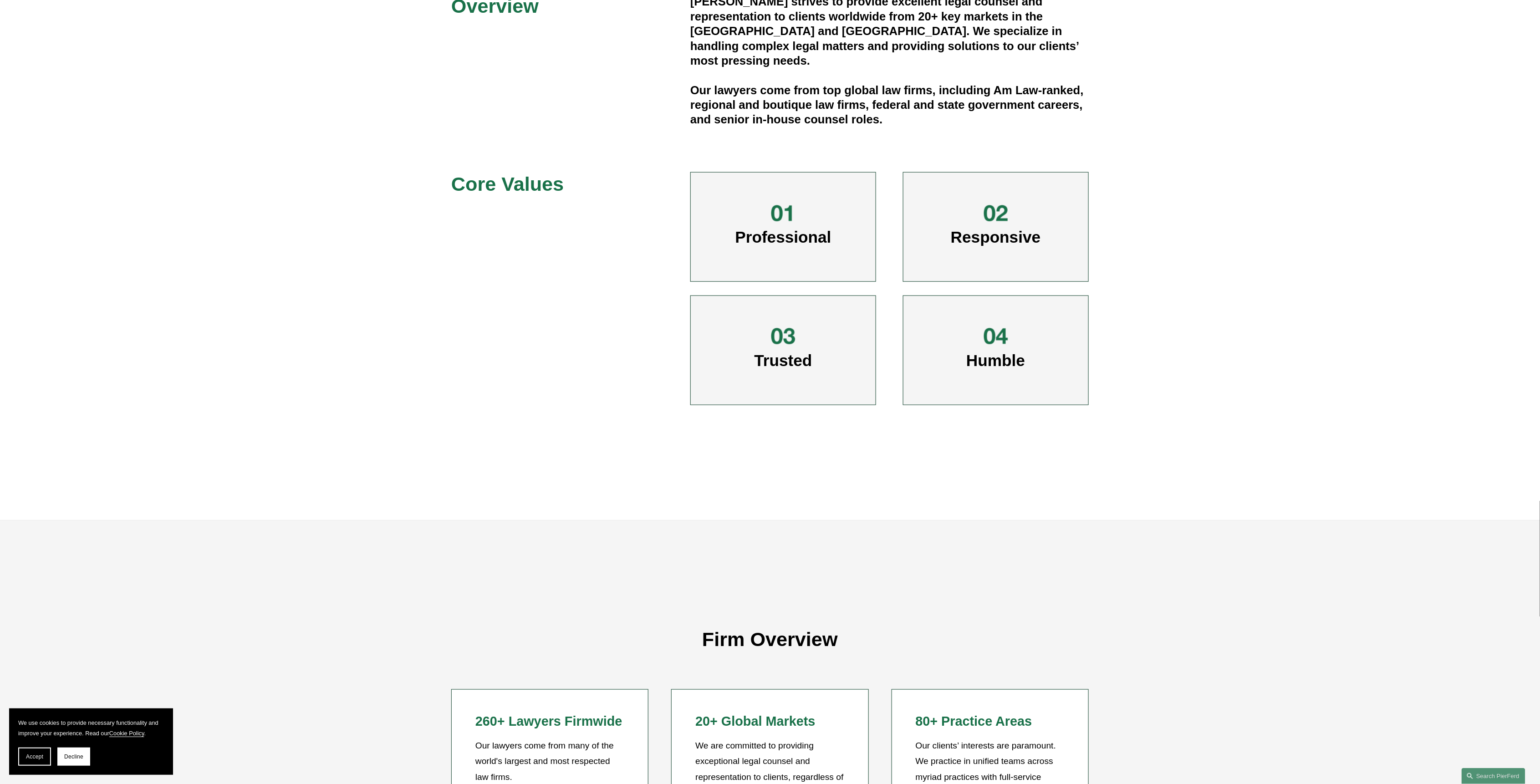
click at [797, 228] on span "Professional" at bounding box center [783, 237] width 96 height 18
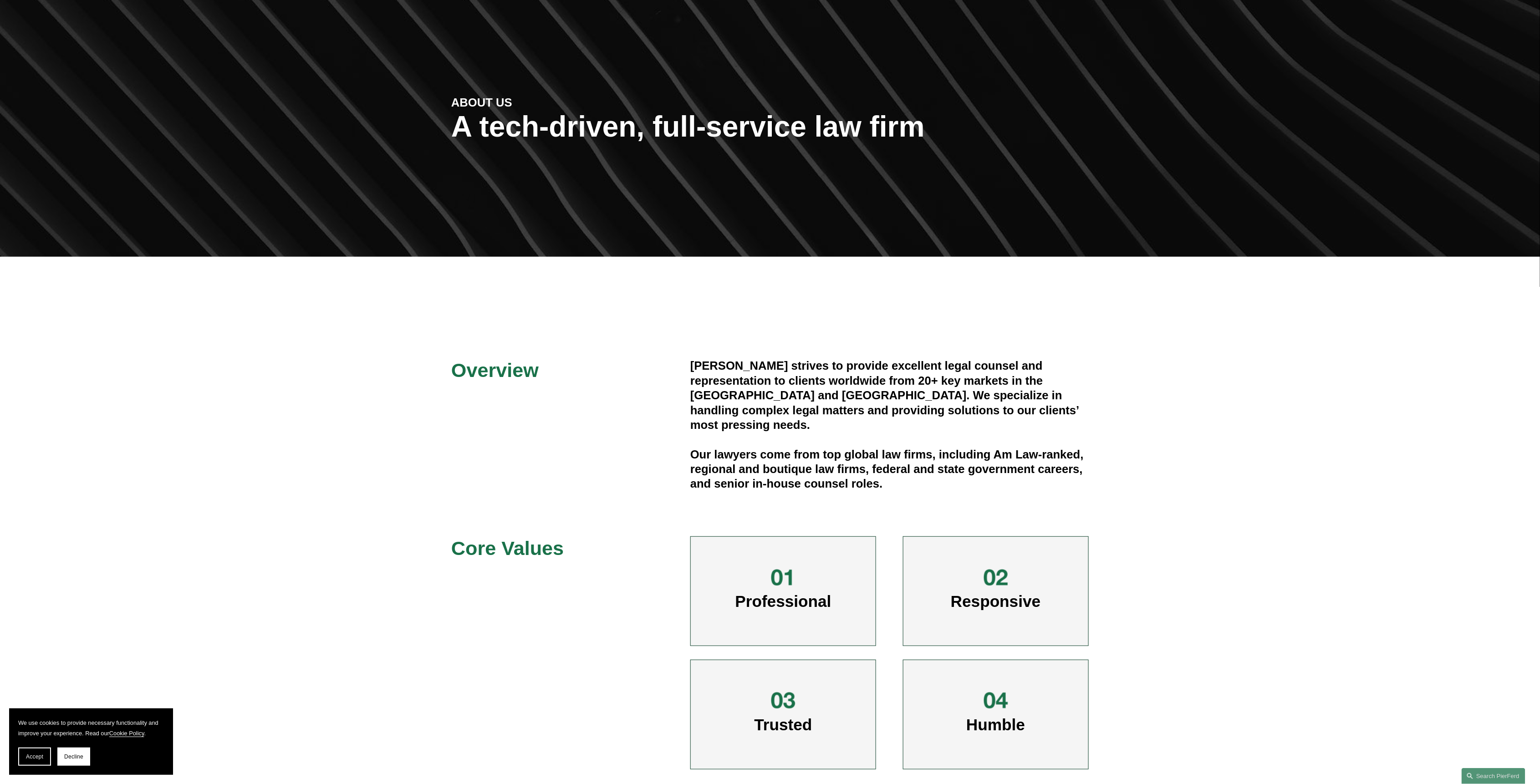
scroll to position [0, 0]
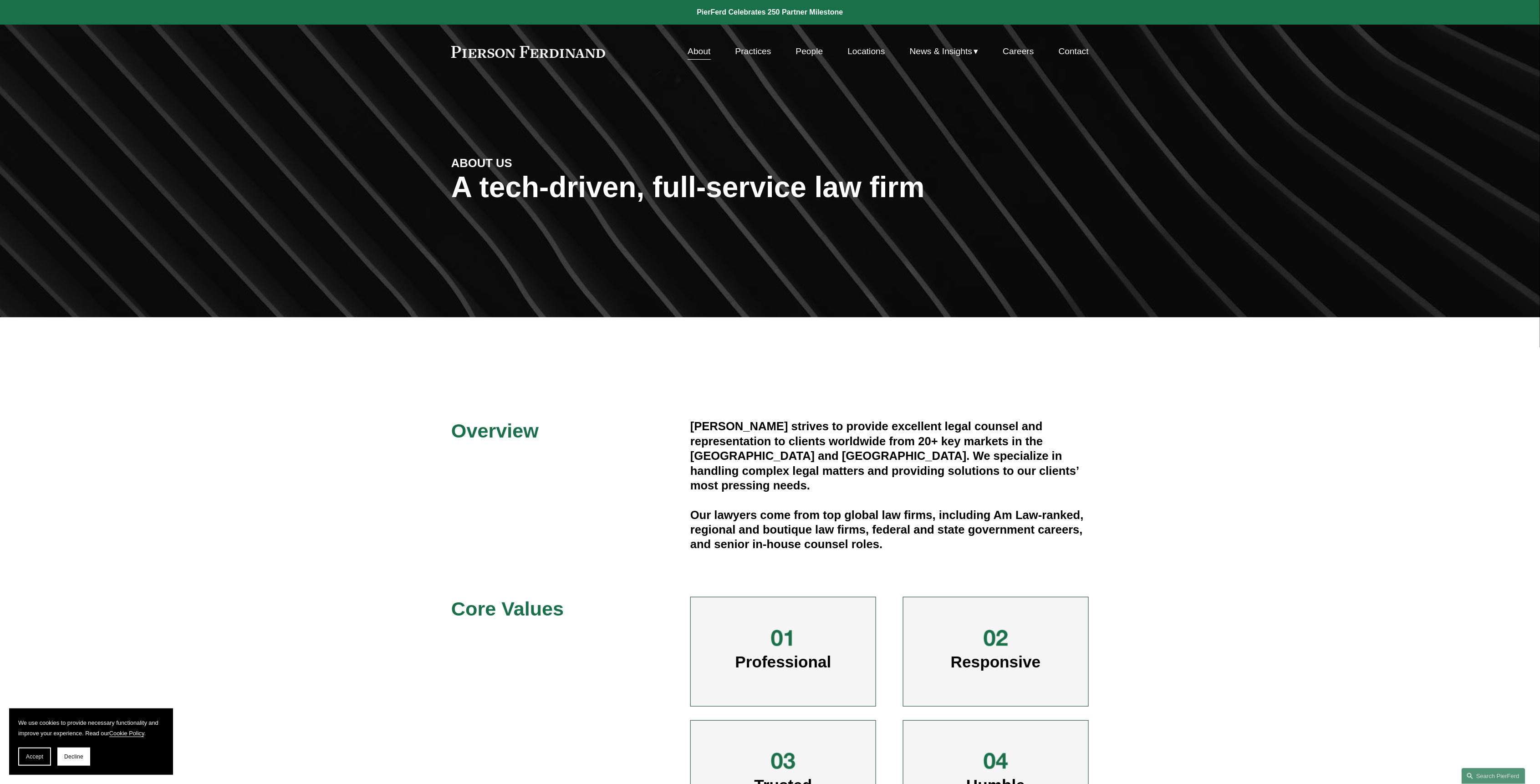
click at [518, 64] on div "Skip to Content About Practices People Locations" at bounding box center [770, 51] width 1540 height 54
click at [531, 56] on link at bounding box center [528, 52] width 154 height 12
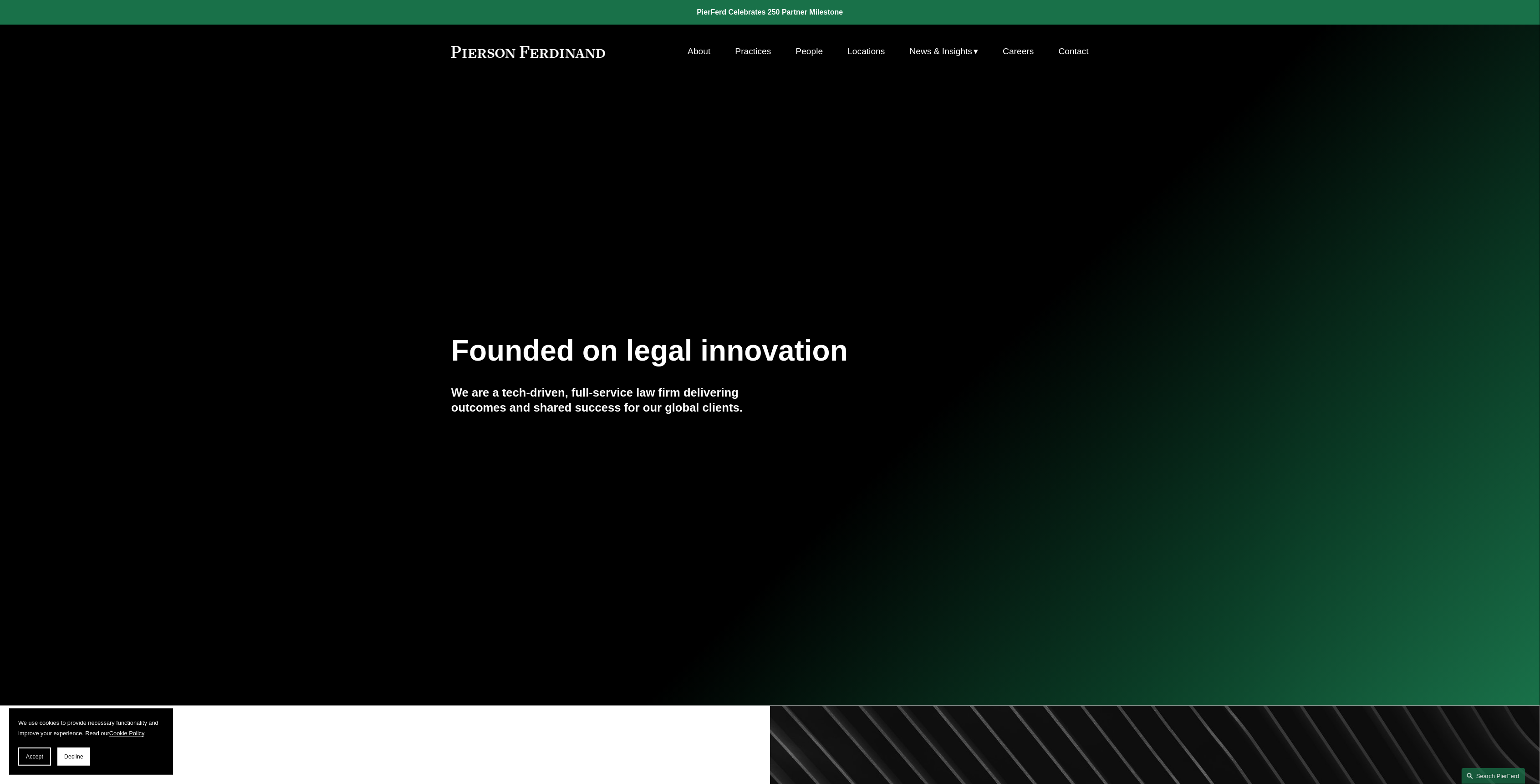
click at [757, 53] on link "Practices" at bounding box center [753, 51] width 36 height 18
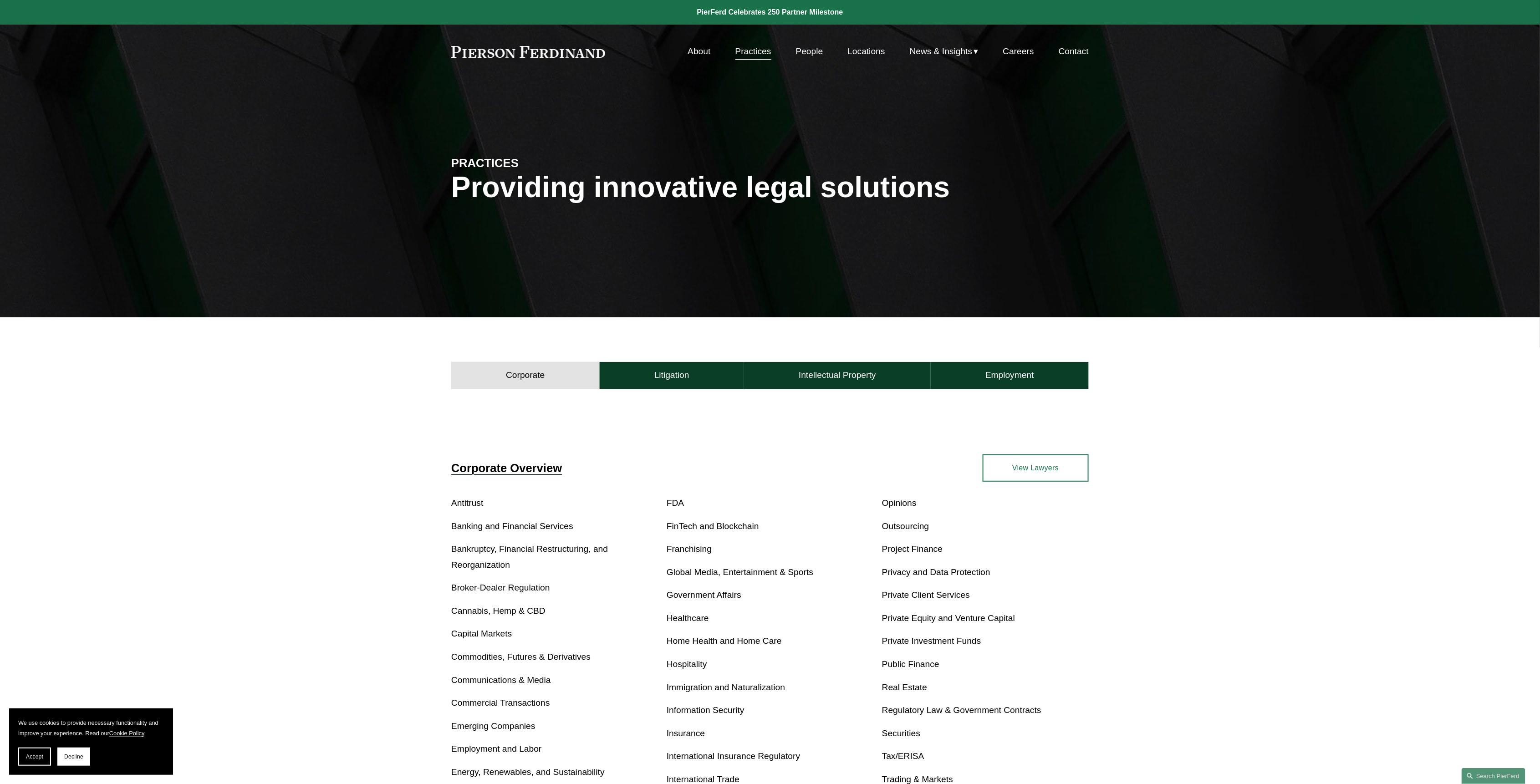
click at [811, 59] on link "People" at bounding box center [809, 51] width 27 height 18
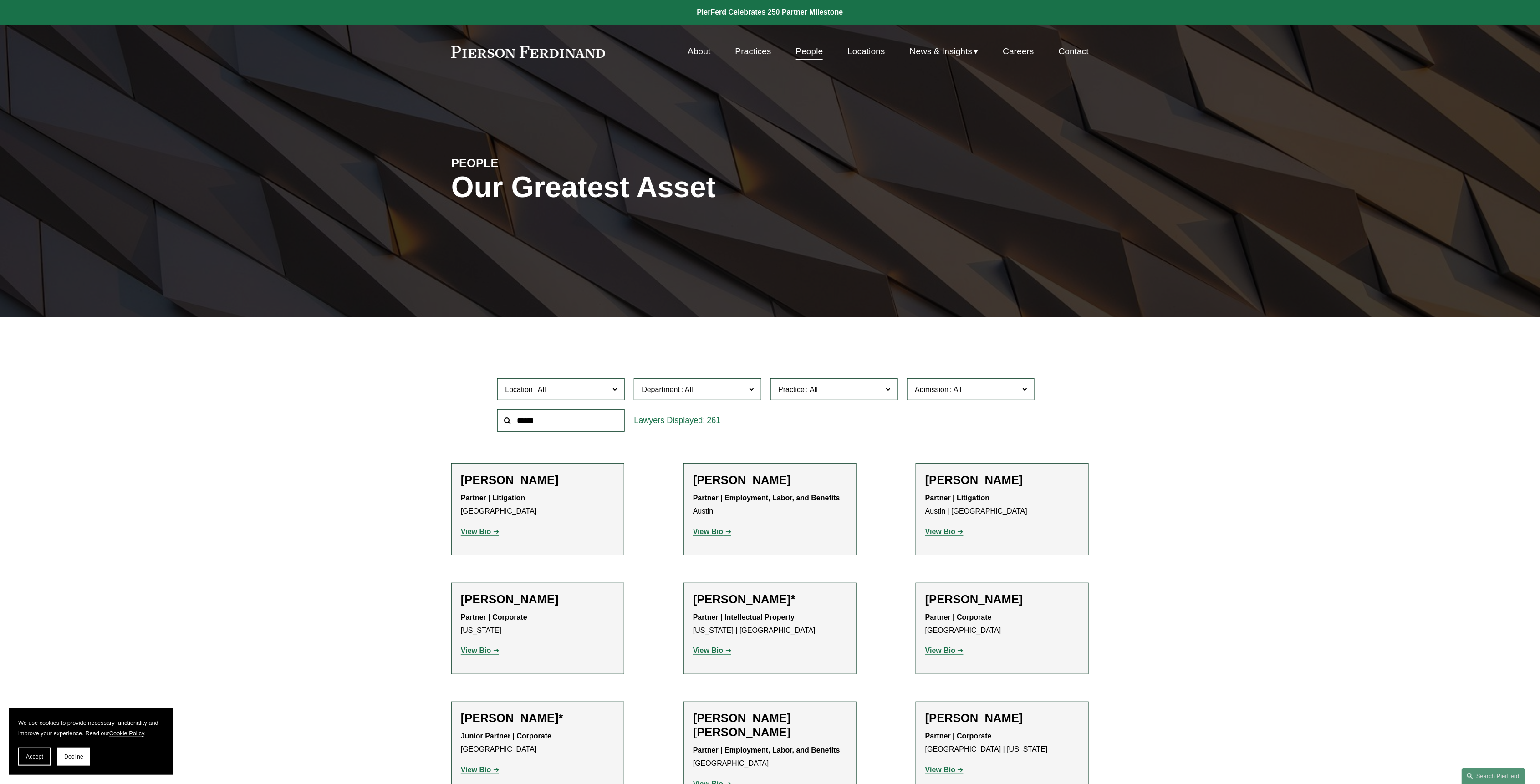
click at [842, 52] on nav "About Practices People Locations News & Insights News Insights Blogs Careers Co…" at bounding box center [888, 51] width 401 height 18
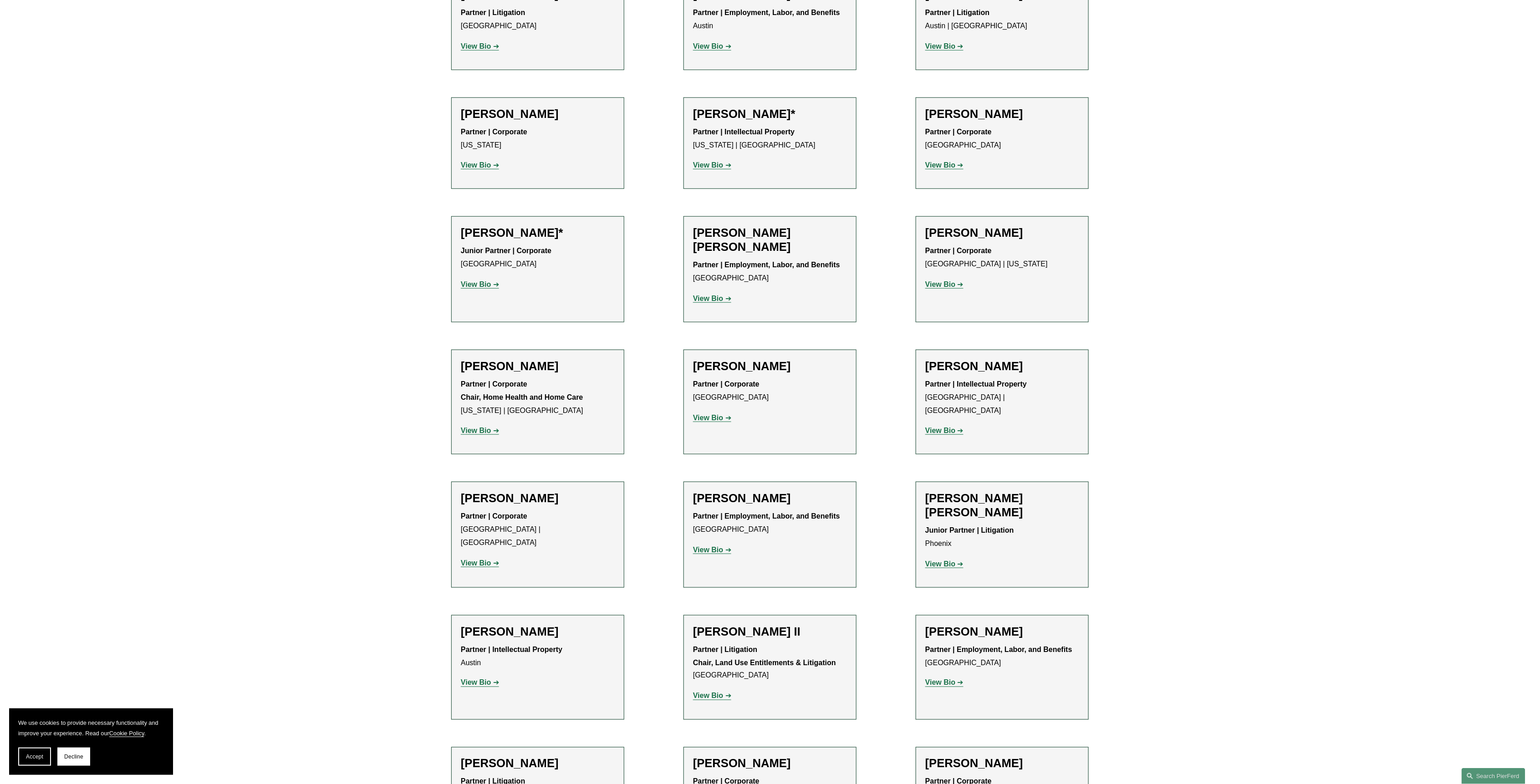
scroll to position [182, 0]
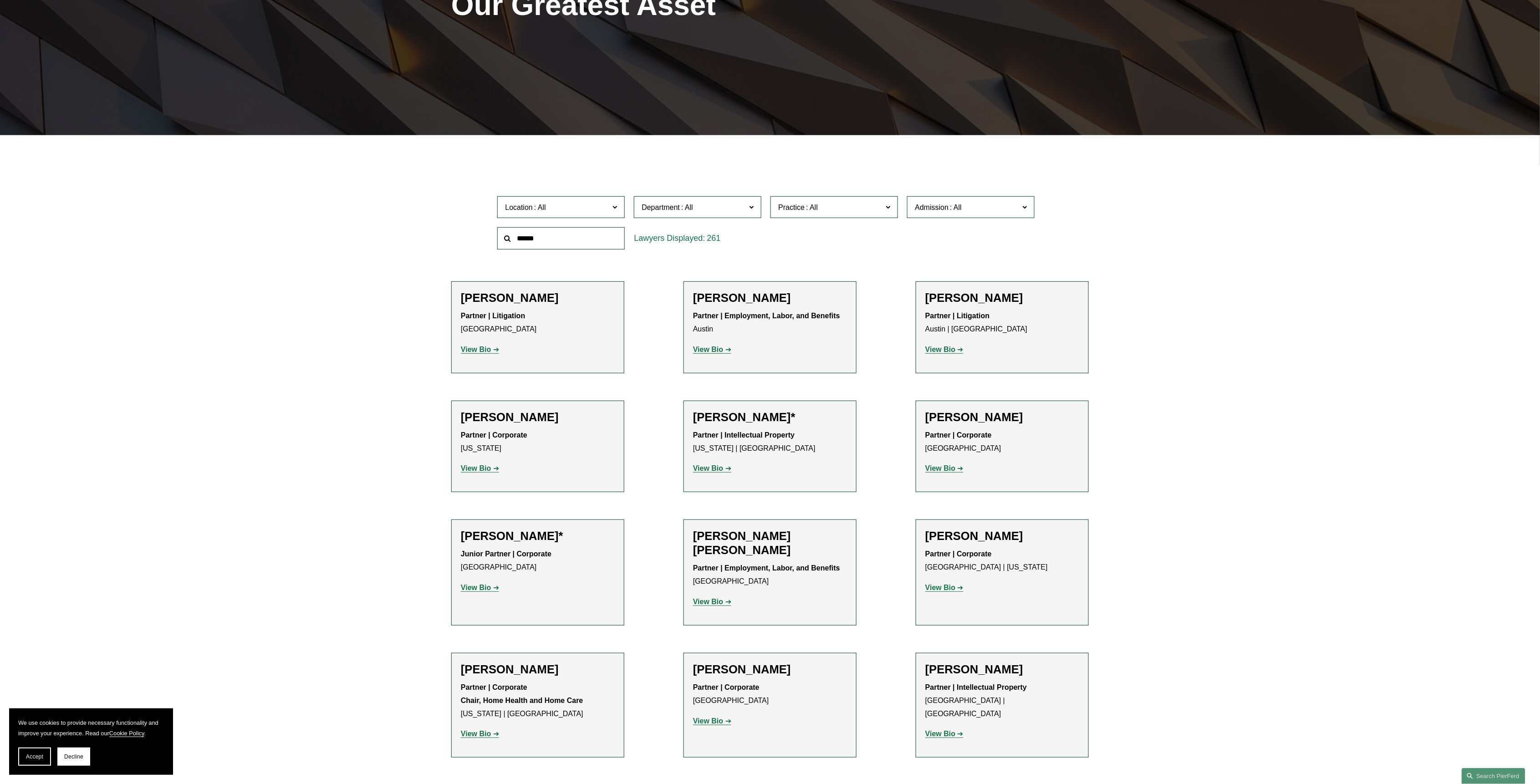
click at [687, 208] on span at bounding box center [687, 207] width 15 height 8
click at [796, 201] on span "Practice" at bounding box center [830, 207] width 104 height 12
click at [959, 217] on label "Admission" at bounding box center [971, 207] width 128 height 22
click at [551, 209] on span "Location" at bounding box center [557, 207] width 104 height 12
click at [0, 0] on link "Chicago" at bounding box center [0, 0] width 0 height 0
